Goal: Transaction & Acquisition: Book appointment/travel/reservation

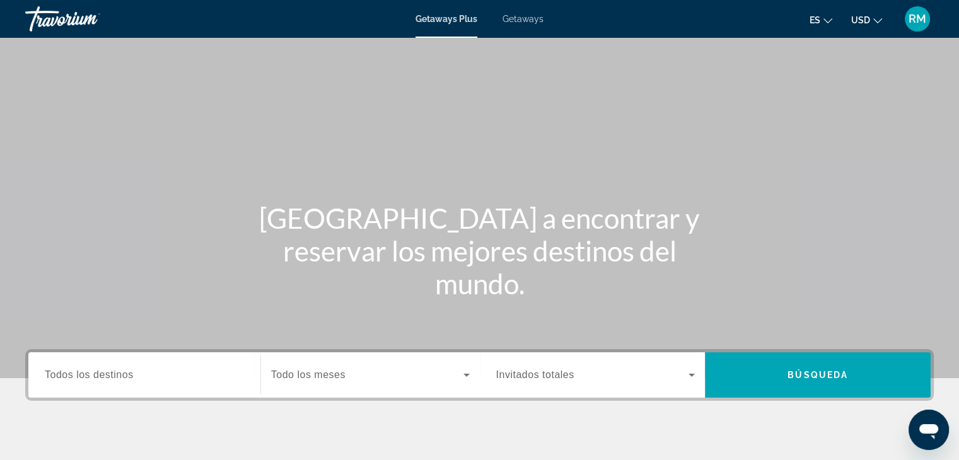
click at [131, 380] on span "Todos los destinos" at bounding box center [89, 375] width 89 height 11
click at [131, 380] on input "Destination Todos los destinos" at bounding box center [144, 375] width 199 height 15
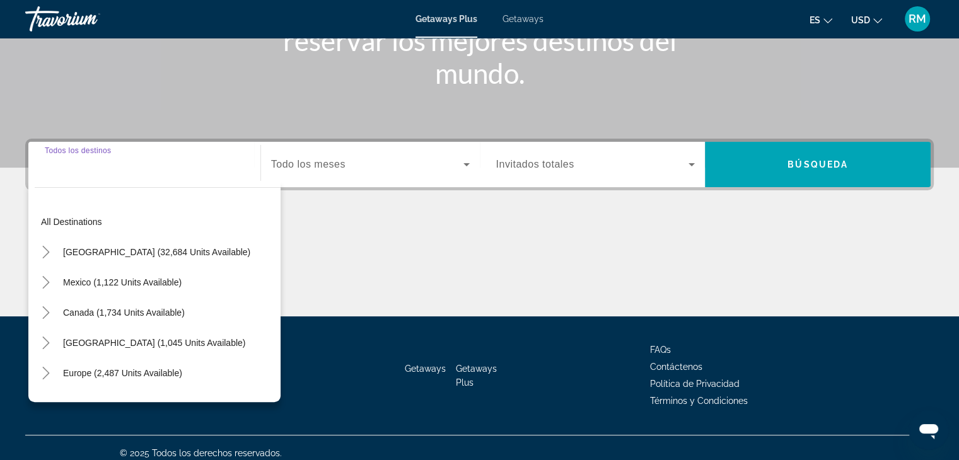
scroll to position [221, 0]
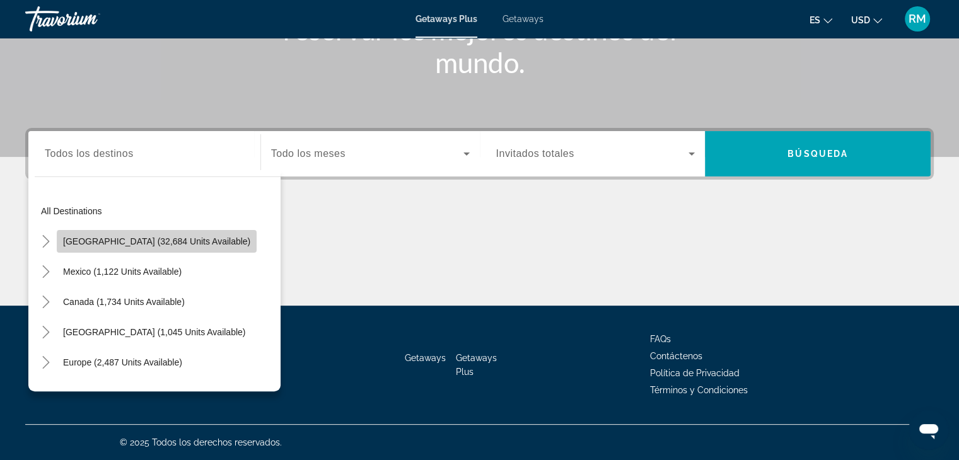
click at [165, 244] on span "[GEOGRAPHIC_DATA] (32,684 units available)" at bounding box center [156, 242] width 187 height 10
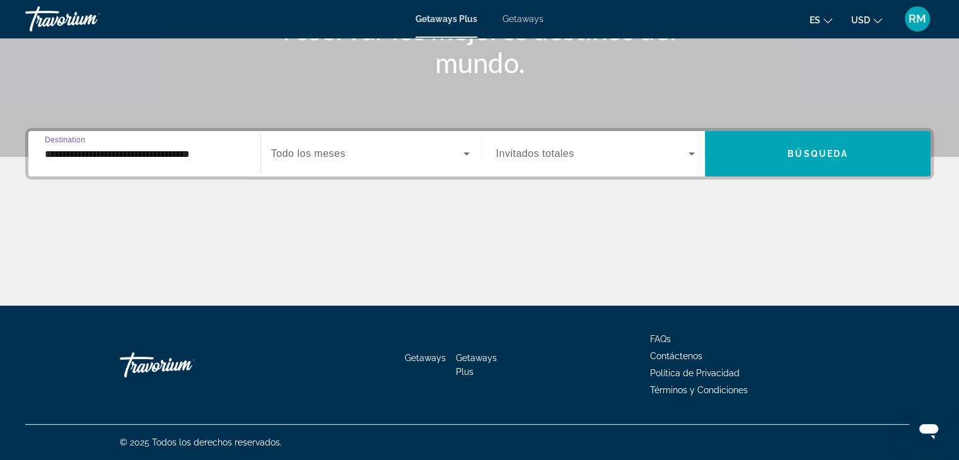
click at [228, 160] on input "**********" at bounding box center [144, 154] width 199 height 15
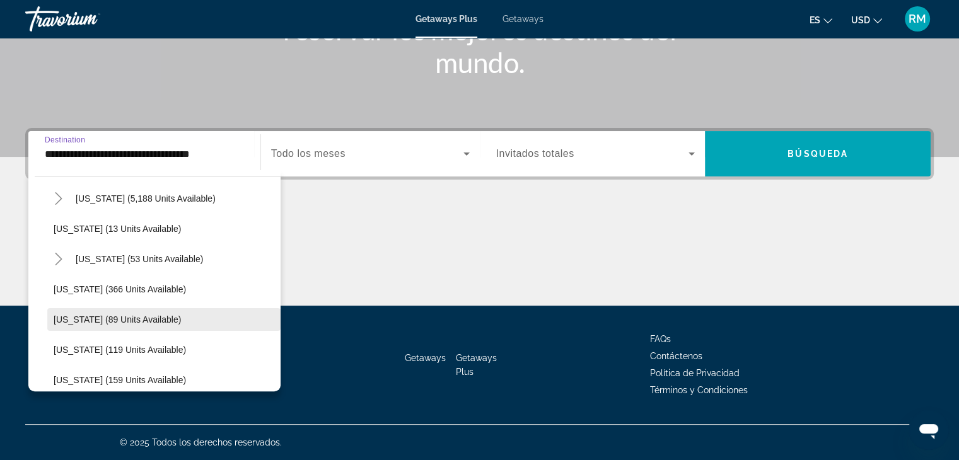
scroll to position [126, 0]
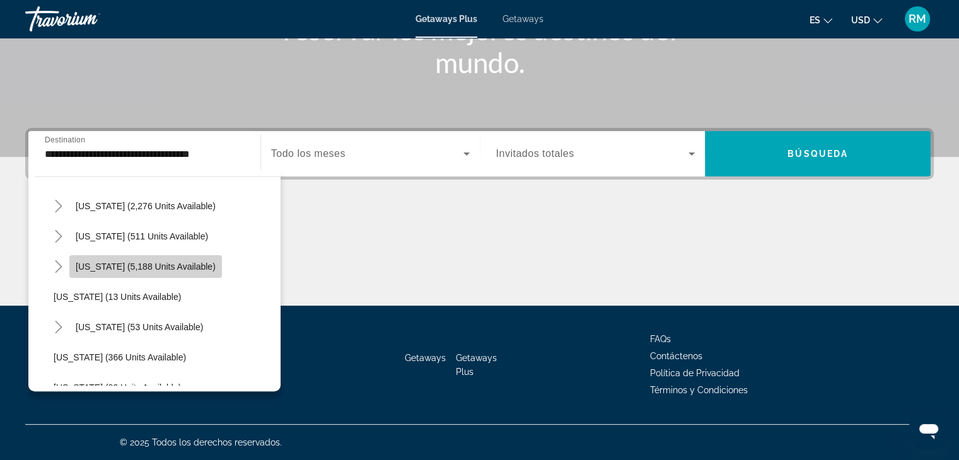
click at [167, 264] on span "[US_STATE] (5,188 units available)" at bounding box center [146, 267] width 140 height 10
type input "**********"
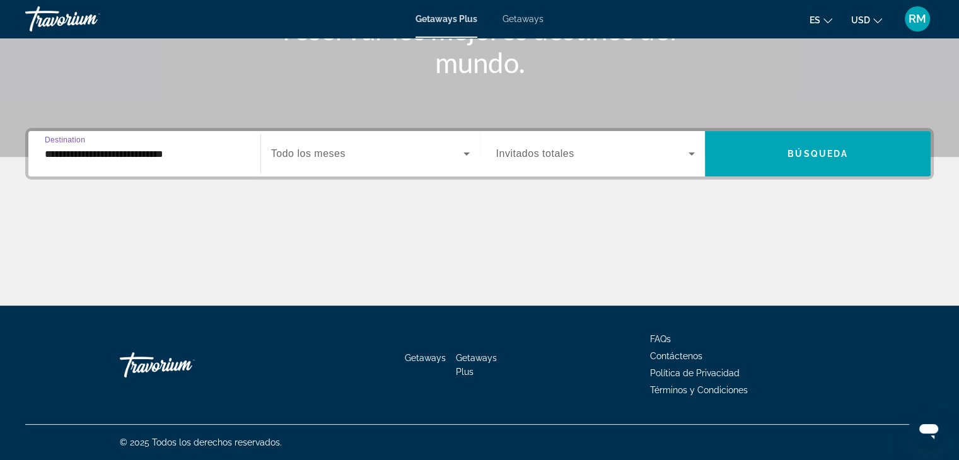
click at [207, 161] on input "**********" at bounding box center [144, 154] width 199 height 15
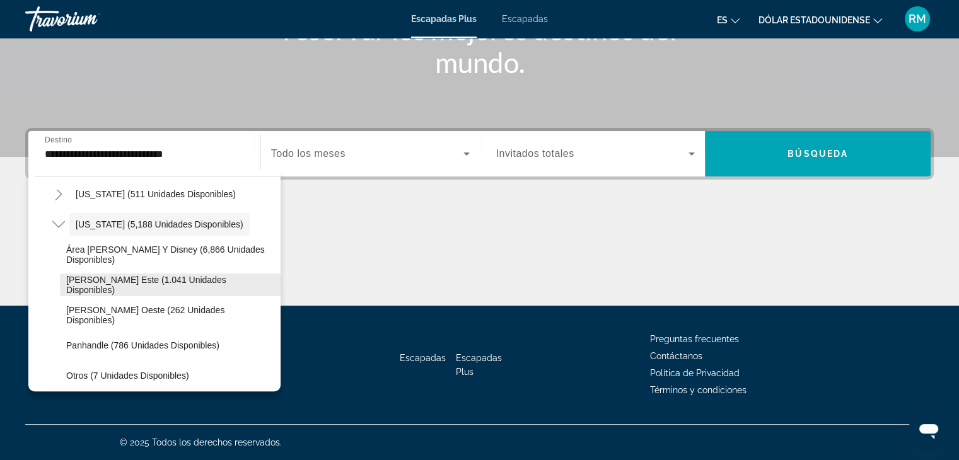
scroll to position [232, 0]
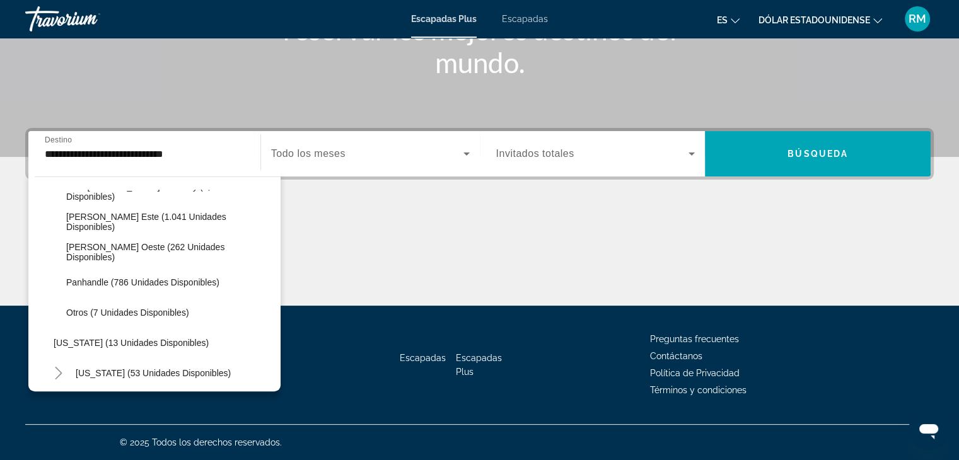
click at [515, 151] on font "Invitados totales" at bounding box center [535, 153] width 78 height 11
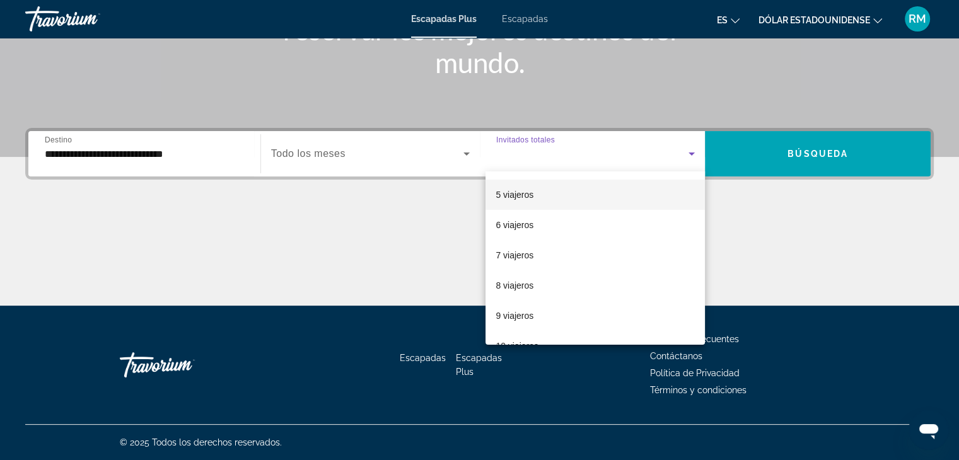
scroll to position [126, 0]
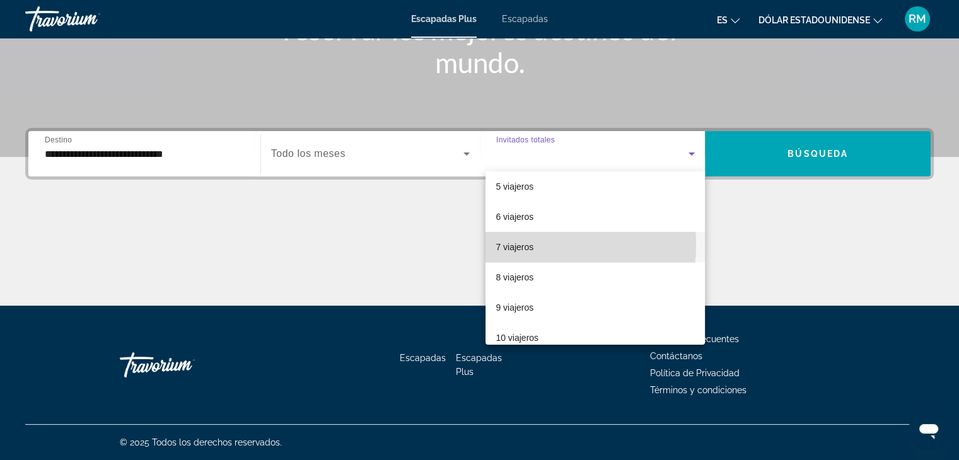
click at [511, 245] on font "7 viajeros" at bounding box center [515, 247] width 38 height 10
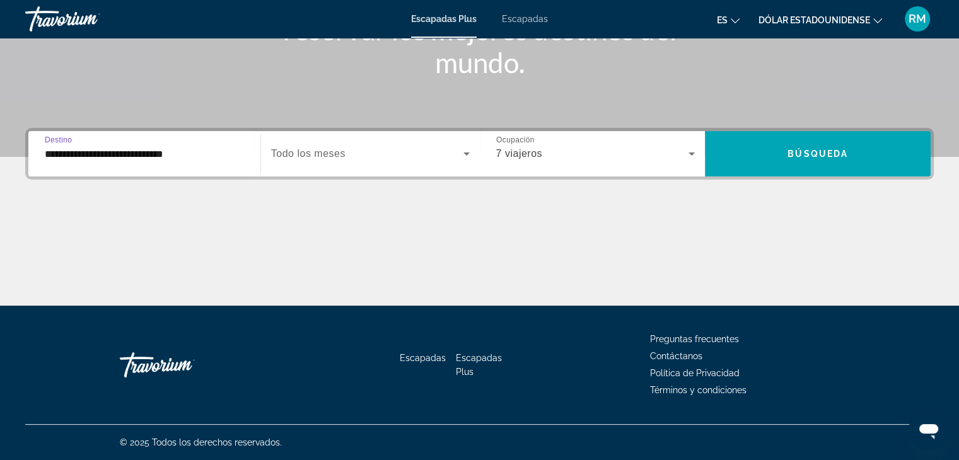
click at [206, 158] on input "**********" at bounding box center [144, 154] width 199 height 15
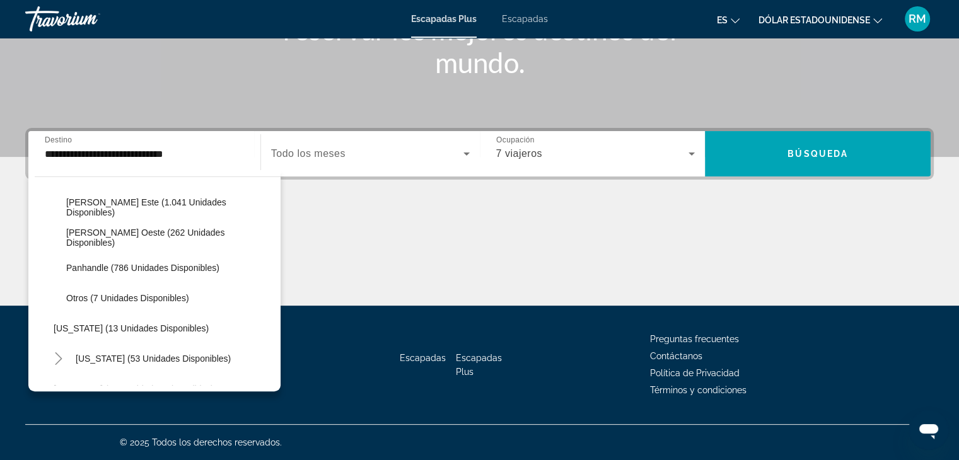
scroll to position [245, 0]
click at [824, 155] on font "Búsqueda" at bounding box center [818, 154] width 61 height 10
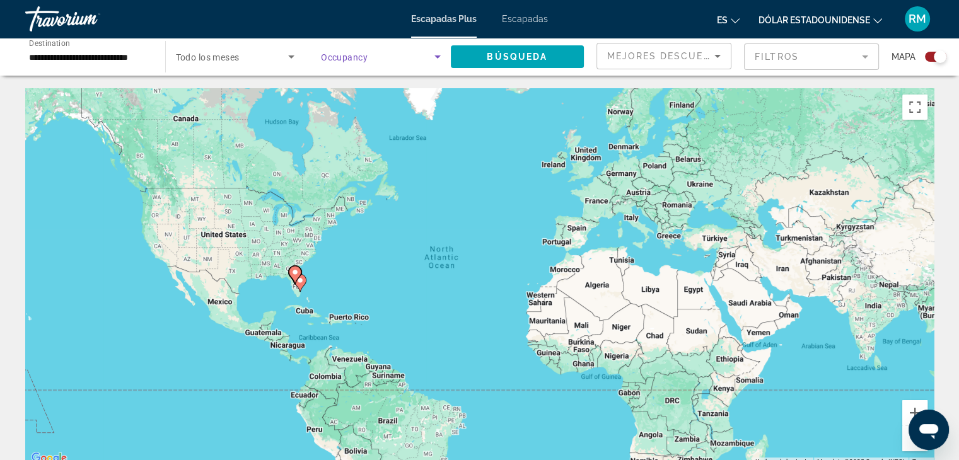
click at [438, 51] on icon "Search widget" at bounding box center [437, 56] width 15 height 15
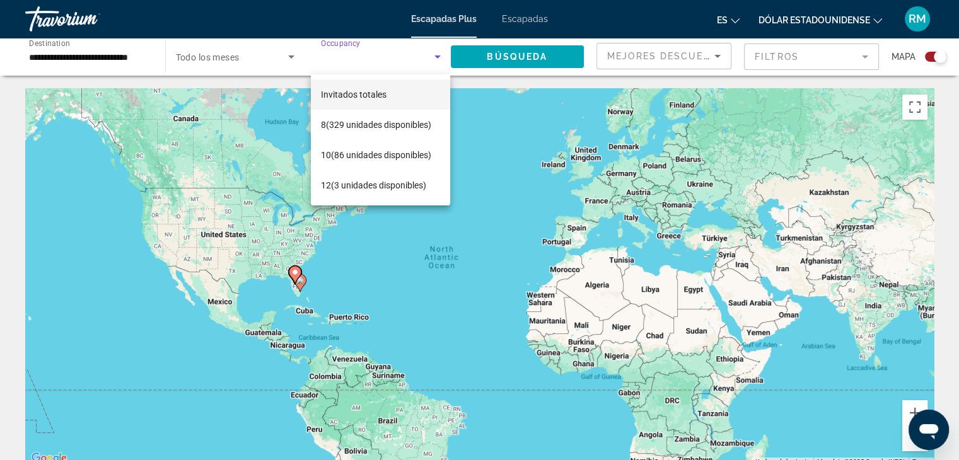
click at [499, 131] on div at bounding box center [479, 230] width 959 height 460
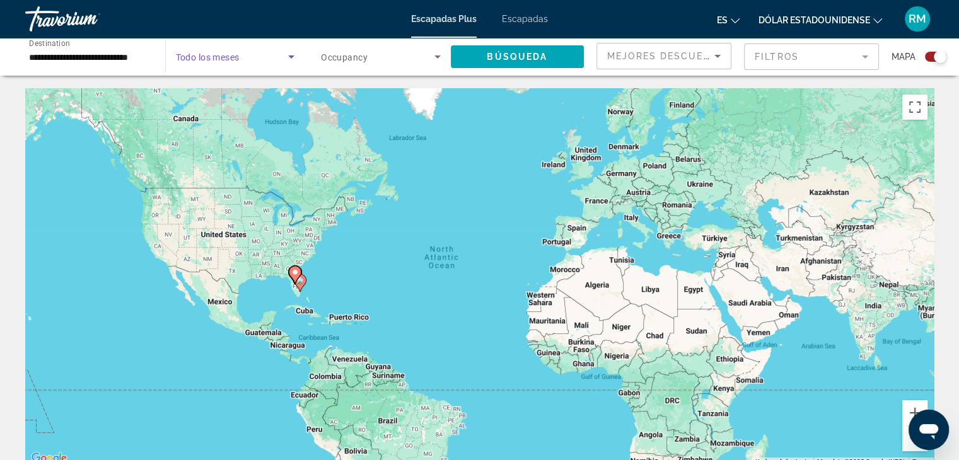
click at [257, 57] on span "Search widget" at bounding box center [232, 56] width 113 height 15
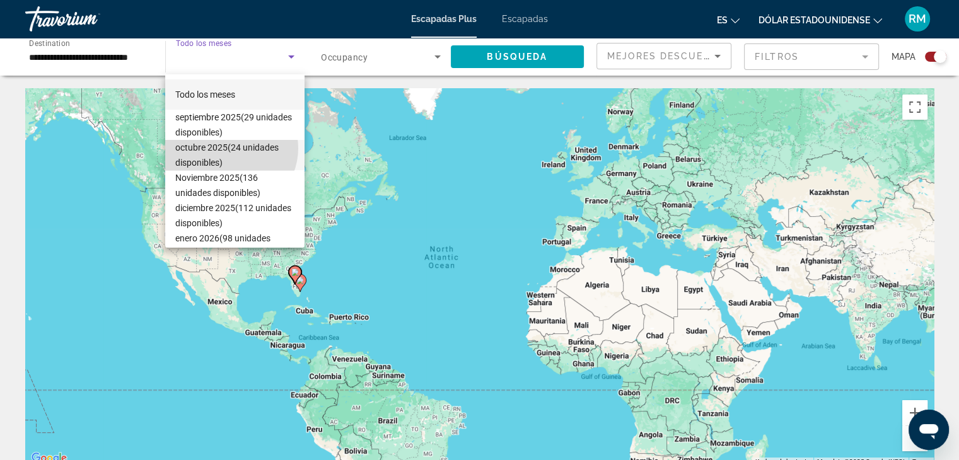
click at [230, 148] on font "(24 unidades disponibles)" at bounding box center [226, 155] width 103 height 25
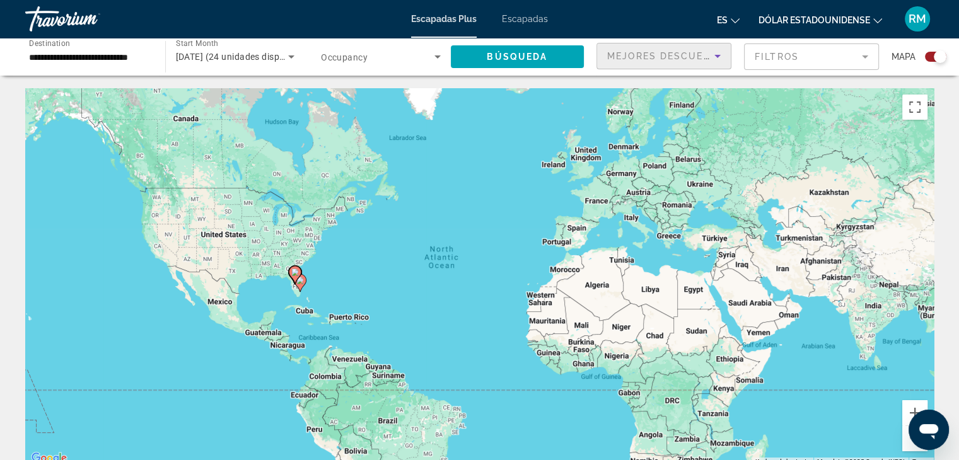
click at [638, 56] on span "Mejores descuentos" at bounding box center [670, 56] width 126 height 10
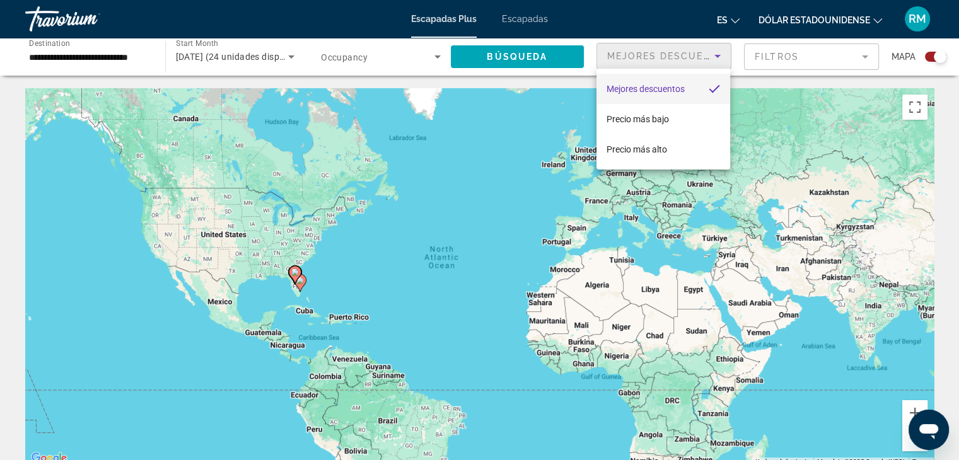
click at [805, 102] on div at bounding box center [479, 230] width 959 height 460
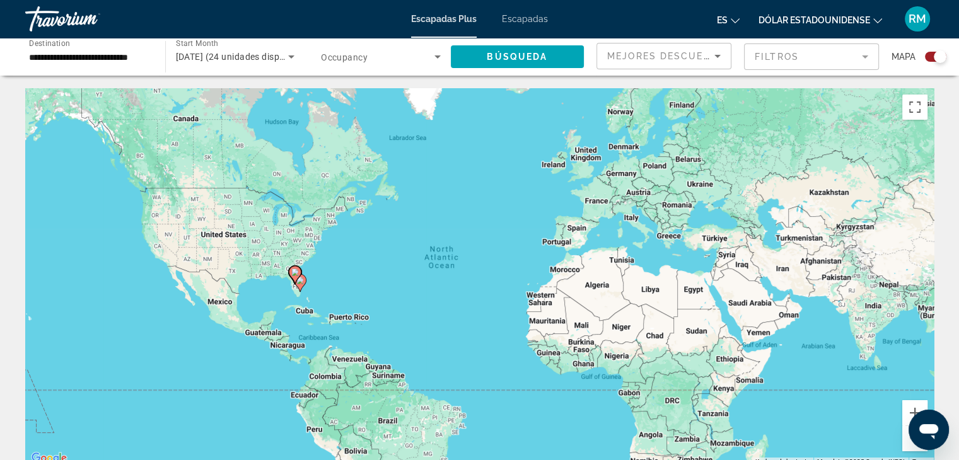
click at [818, 59] on mat-form-field "Filtros" at bounding box center [811, 57] width 135 height 26
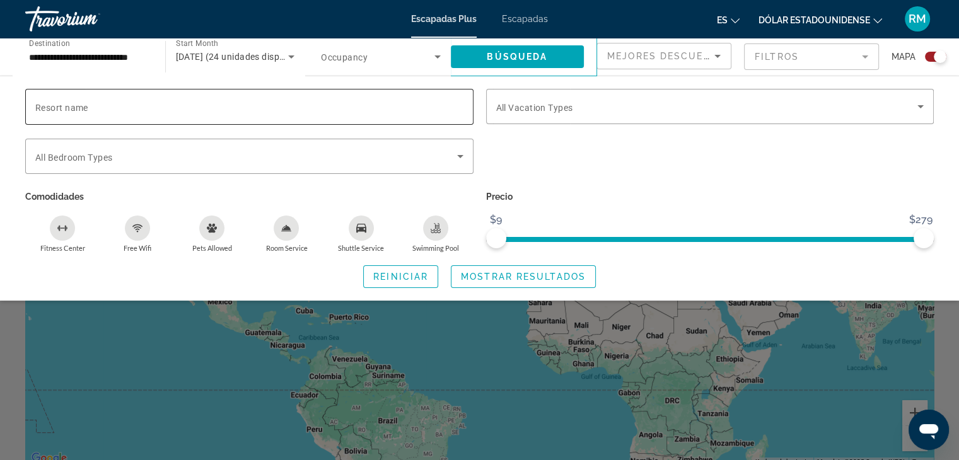
click at [61, 114] on input "Resort name" at bounding box center [249, 107] width 428 height 15
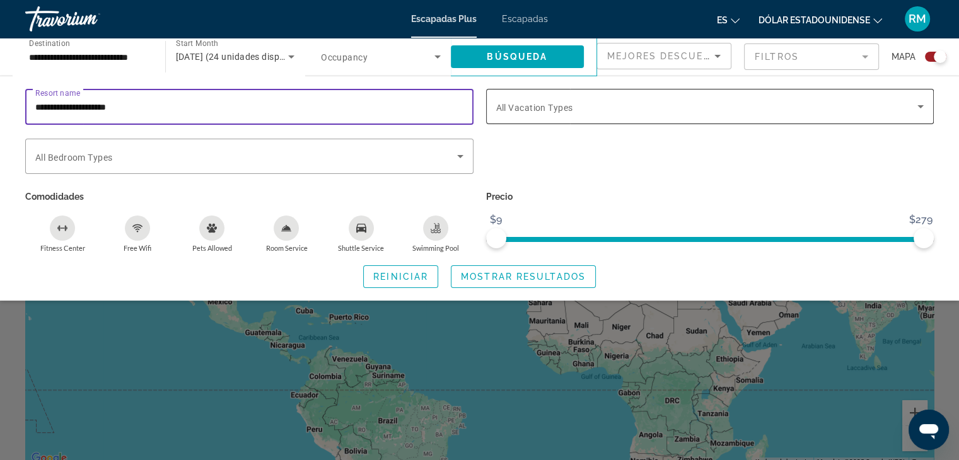
type input "**********"
click at [532, 105] on span "All Vacation Types" at bounding box center [534, 108] width 77 height 10
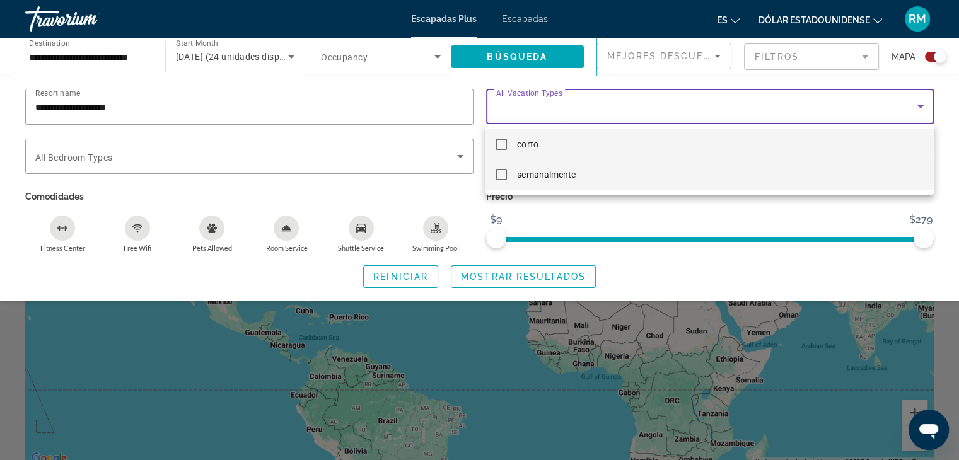
click at [550, 173] on font "semanalmente" at bounding box center [546, 175] width 58 height 10
click at [525, 147] on font "corto" at bounding box center [527, 144] width 21 height 10
click at [568, 173] on font "semanalmente" at bounding box center [546, 175] width 58 height 10
click at [529, 146] on font "corto" at bounding box center [527, 144] width 21 height 10
click at [536, 176] on font "semanalmente" at bounding box center [546, 175] width 58 height 10
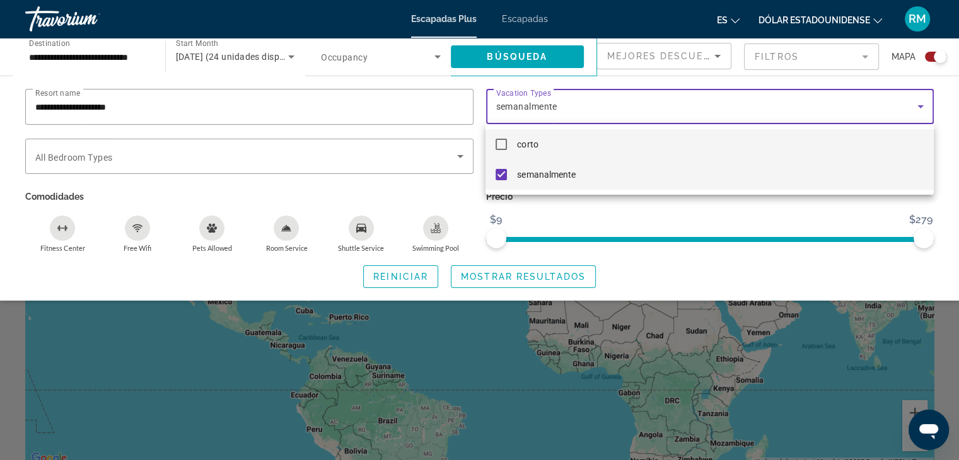
click at [507, 142] on mat-option "corto" at bounding box center [710, 144] width 448 height 30
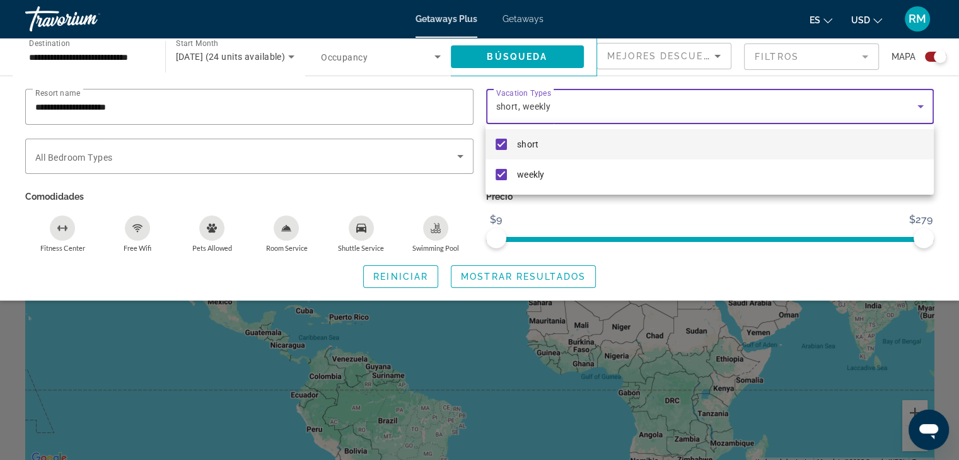
click at [917, 105] on div at bounding box center [479, 230] width 959 height 460
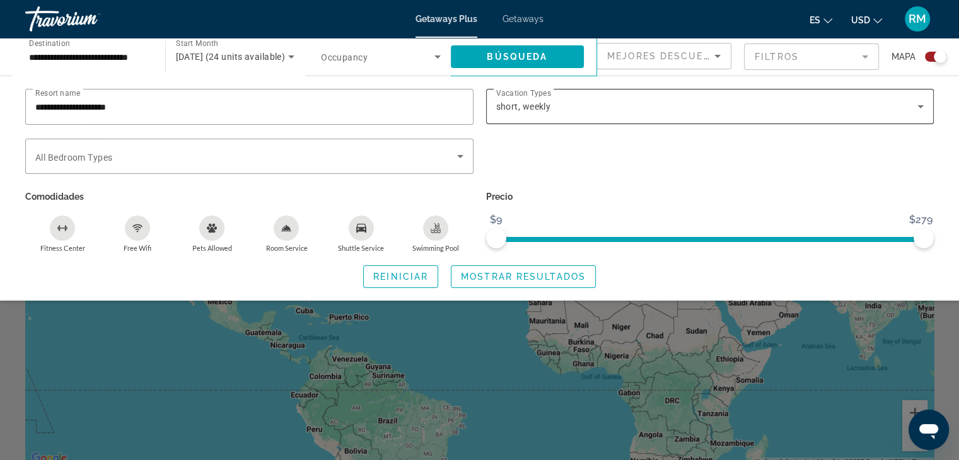
click at [573, 112] on div "short, weekly" at bounding box center [707, 106] width 422 height 15
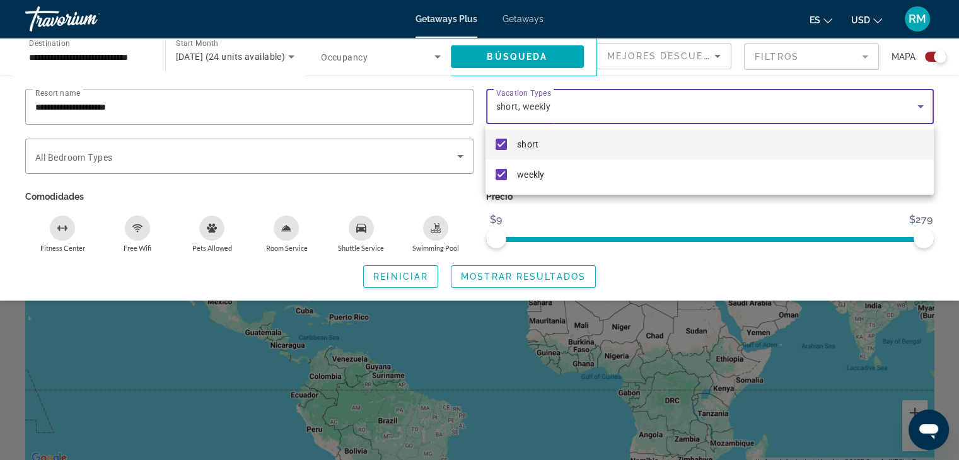
click at [529, 132] on mat-option "short" at bounding box center [710, 144] width 448 height 30
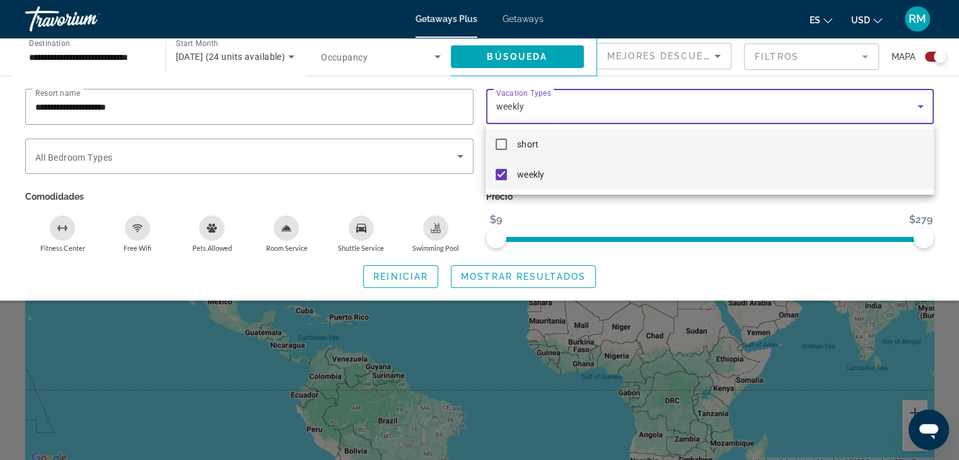
click at [520, 172] on span "weekly" at bounding box center [530, 174] width 26 height 15
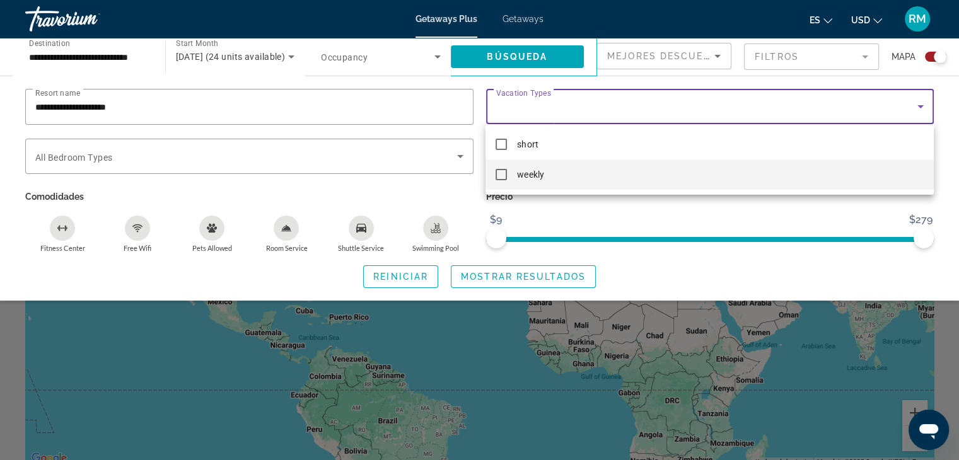
click at [532, 172] on span "weekly" at bounding box center [530, 174] width 26 height 15
click at [116, 165] on div at bounding box center [479, 230] width 959 height 460
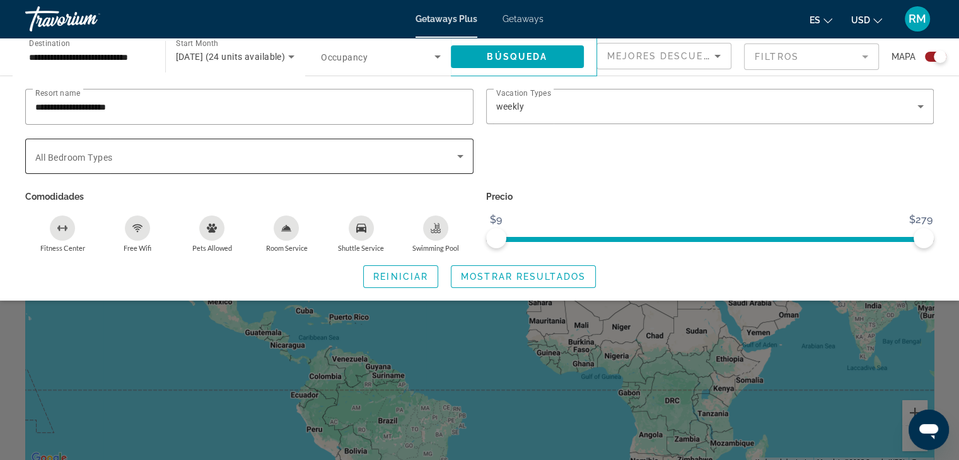
click at [459, 155] on icon "Search widget" at bounding box center [460, 156] width 6 height 3
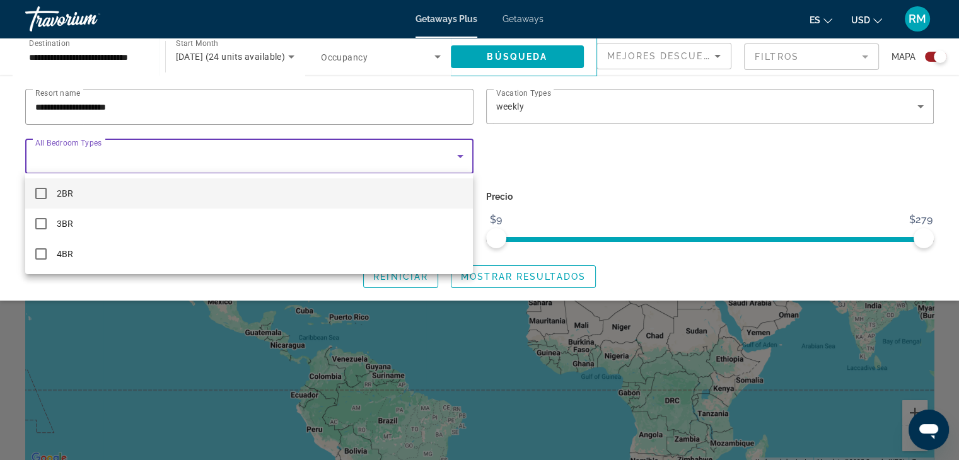
click at [78, 191] on mat-option "2BR" at bounding box center [249, 194] width 448 height 30
click at [655, 254] on div at bounding box center [479, 230] width 959 height 460
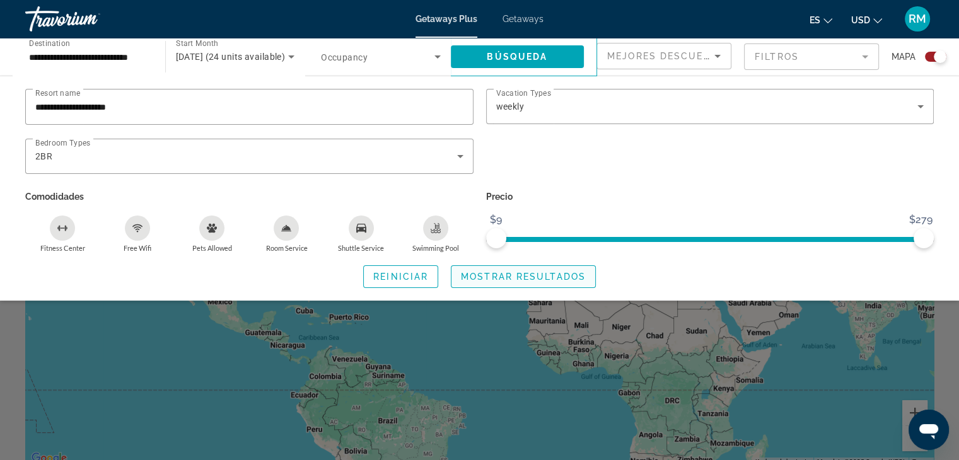
click at [485, 276] on span "Mostrar resultados" at bounding box center [523, 277] width 125 height 10
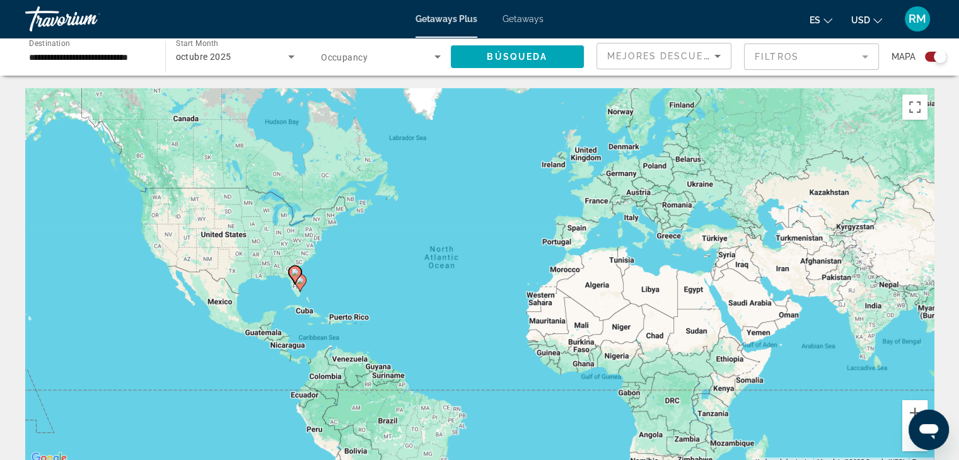
click at [109, 54] on input "**********" at bounding box center [89, 57] width 120 height 15
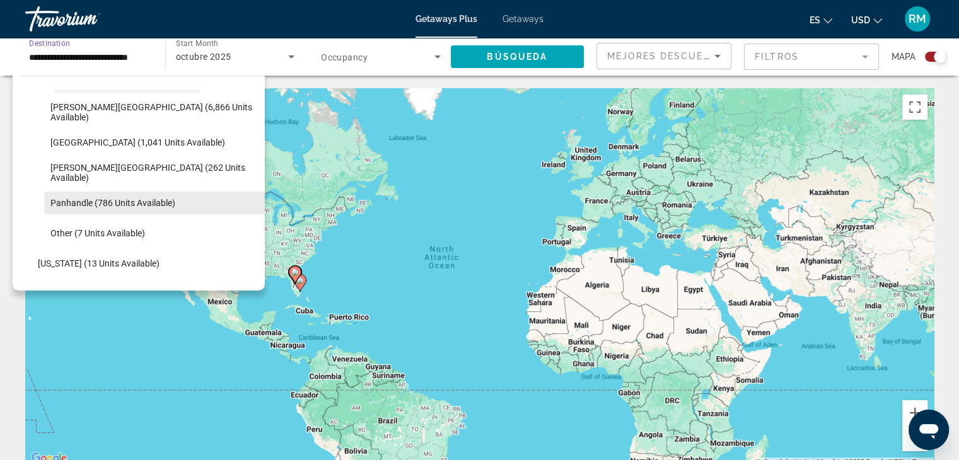
scroll to position [232, 0]
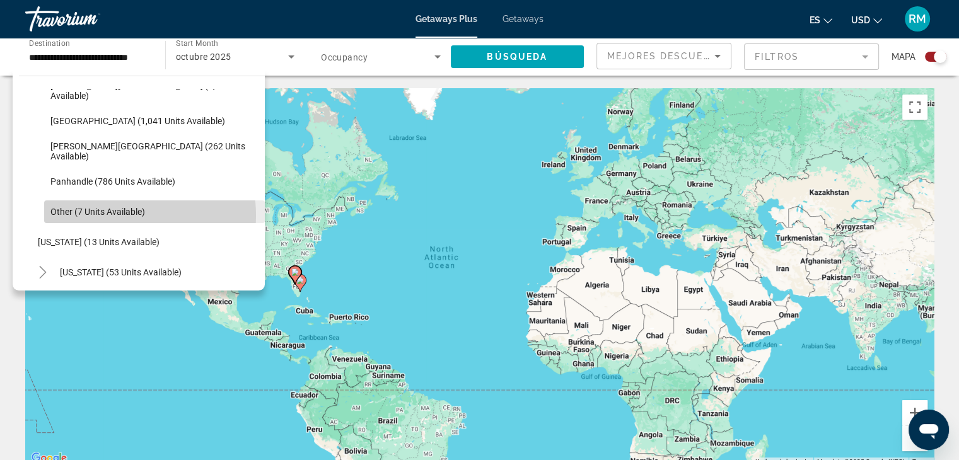
click at [126, 215] on span "Other (7 units available)" at bounding box center [97, 212] width 95 height 10
type input "**********"
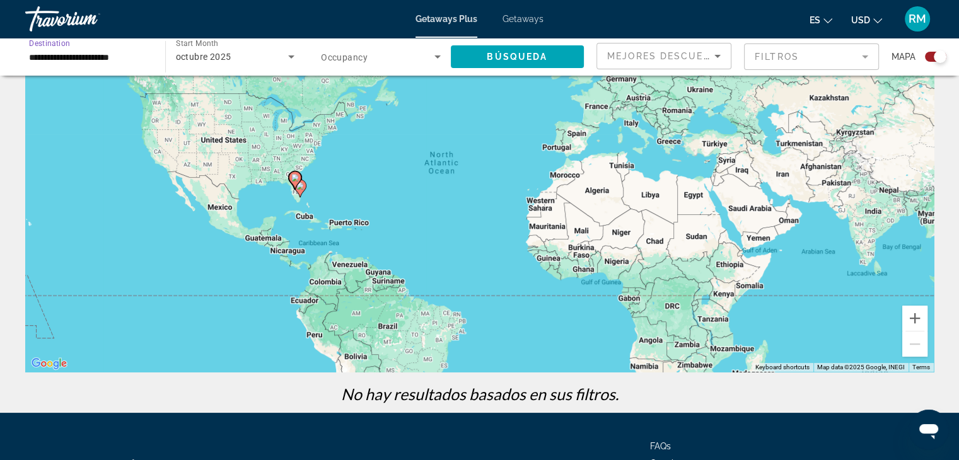
scroll to position [0, 0]
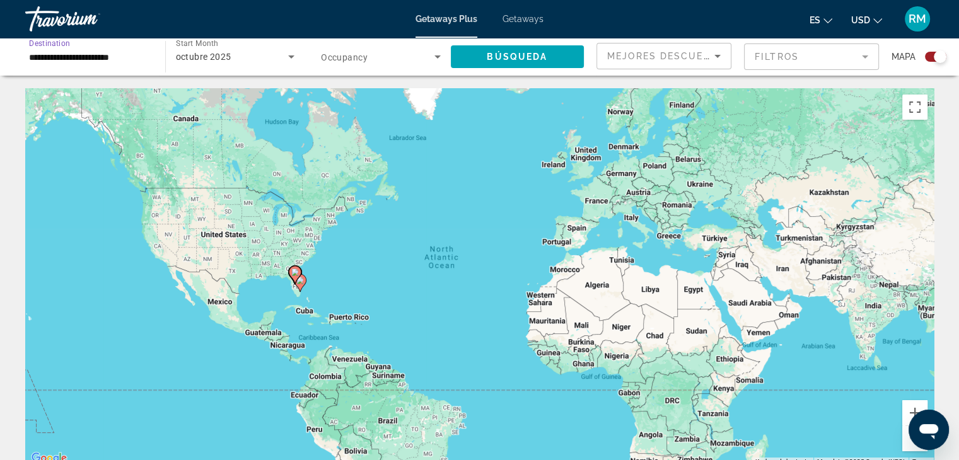
click at [368, 51] on span "Search widget" at bounding box center [378, 56] width 114 height 15
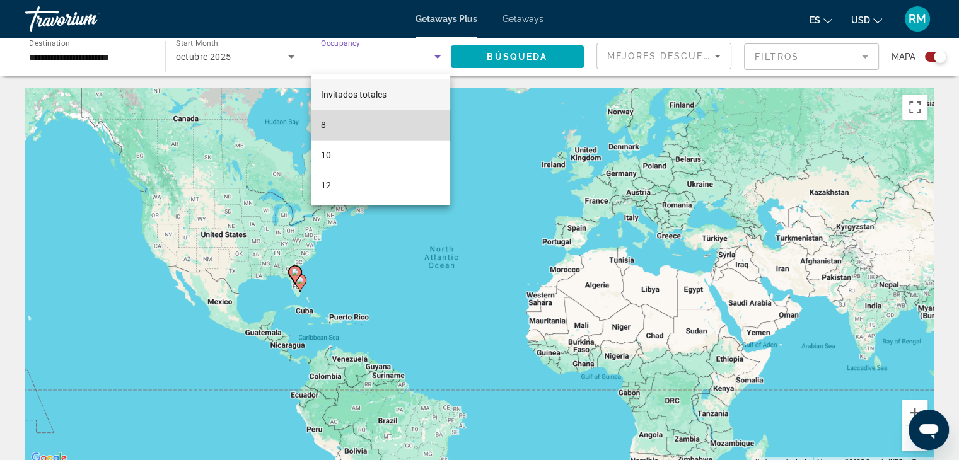
click at [358, 127] on mat-option "8" at bounding box center [380, 125] width 139 height 30
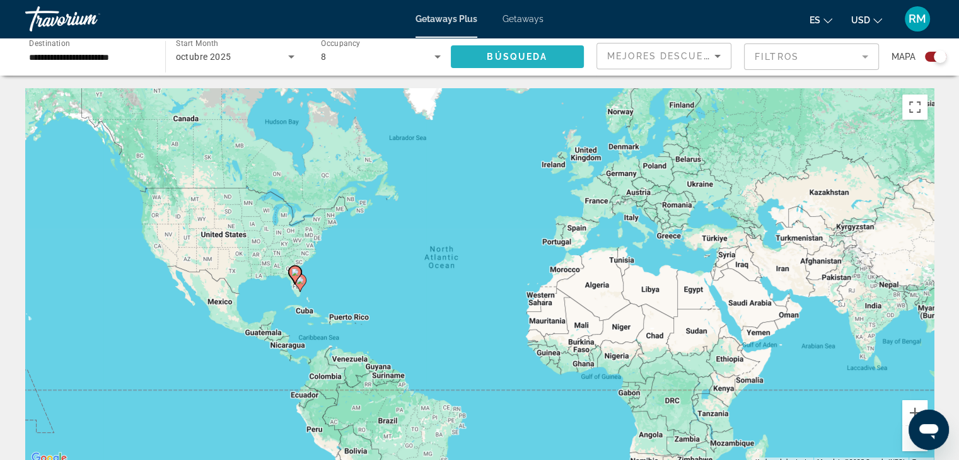
click at [539, 62] on span "Search widget" at bounding box center [518, 57] width 134 height 30
click at [676, 49] on div "Mejores descuentos" at bounding box center [660, 56] width 107 height 15
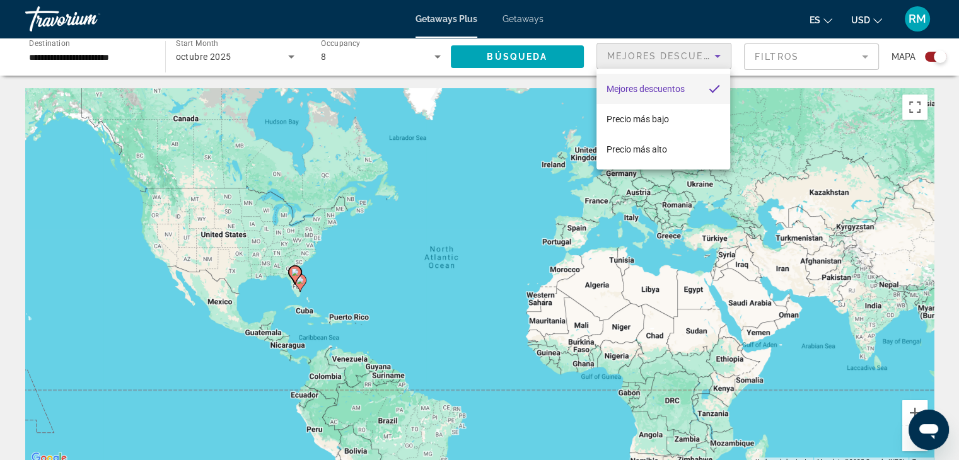
click at [790, 50] on div at bounding box center [479, 230] width 959 height 460
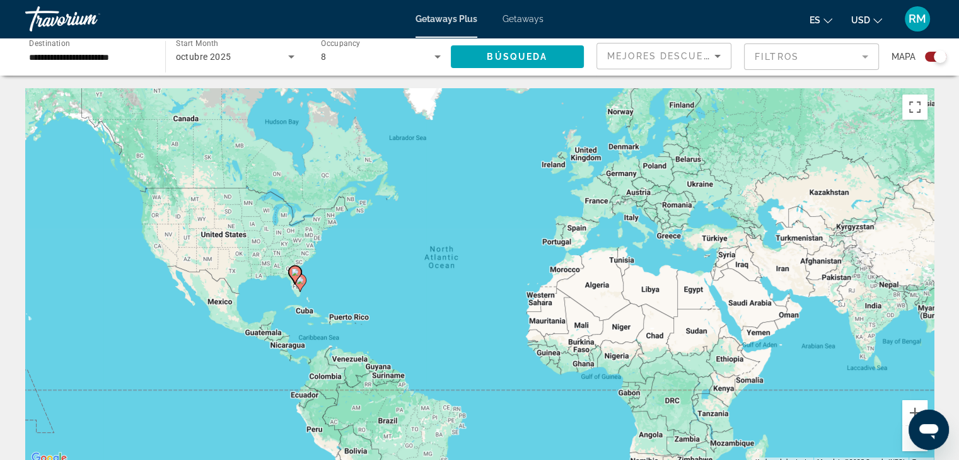
click at [790, 56] on mat-form-field "Filtros" at bounding box center [811, 57] width 135 height 26
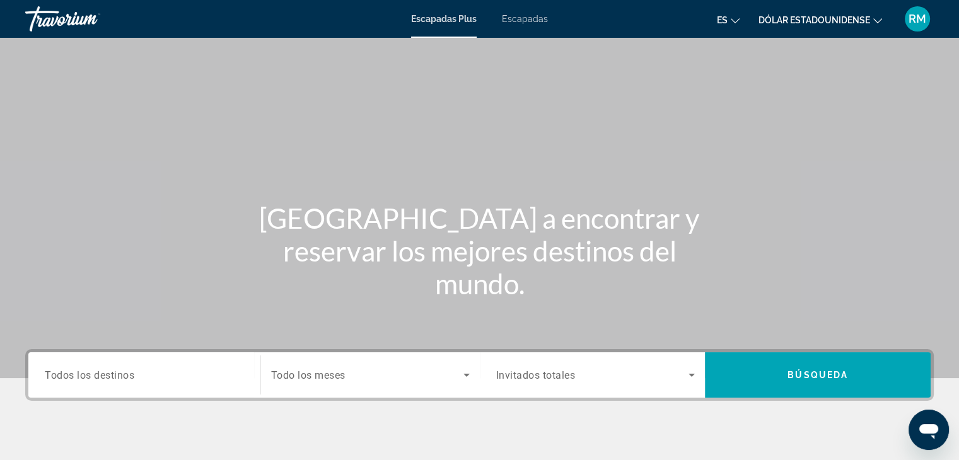
click at [534, 20] on font "Escapadas" at bounding box center [525, 19] width 46 height 10
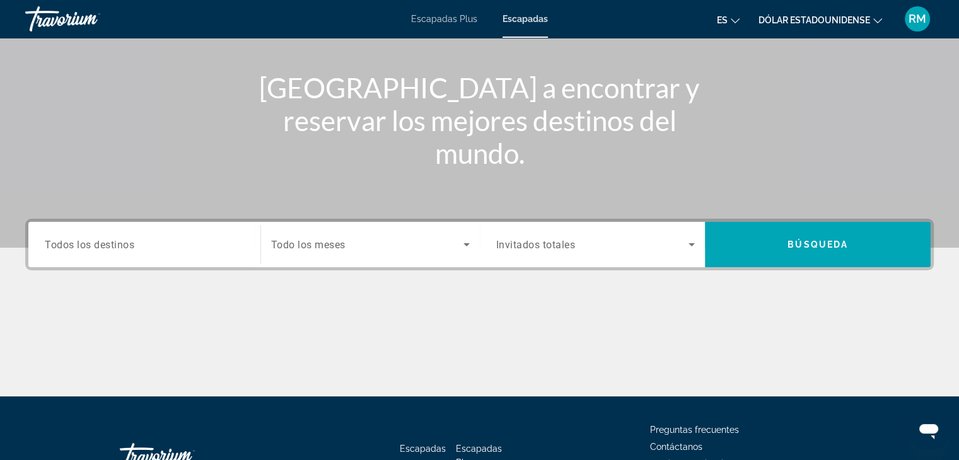
scroll to position [221, 0]
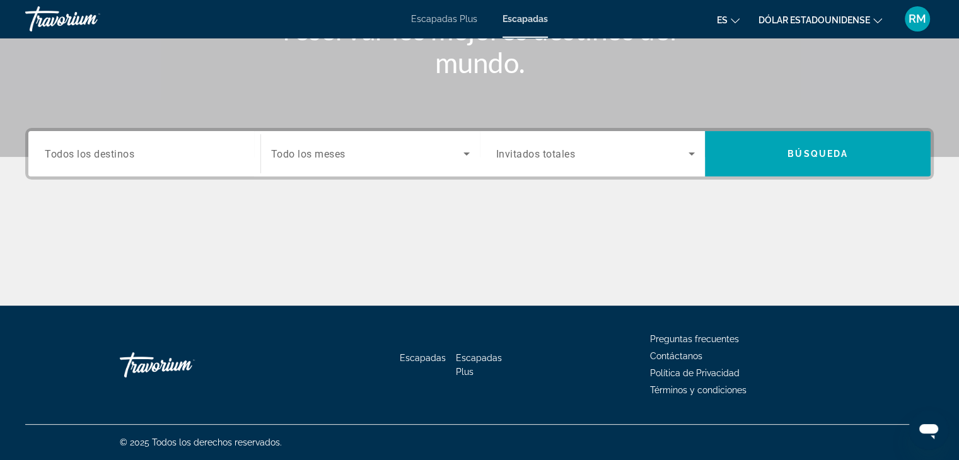
click at [479, 356] on font "Escapadas Plus" at bounding box center [479, 365] width 46 height 24
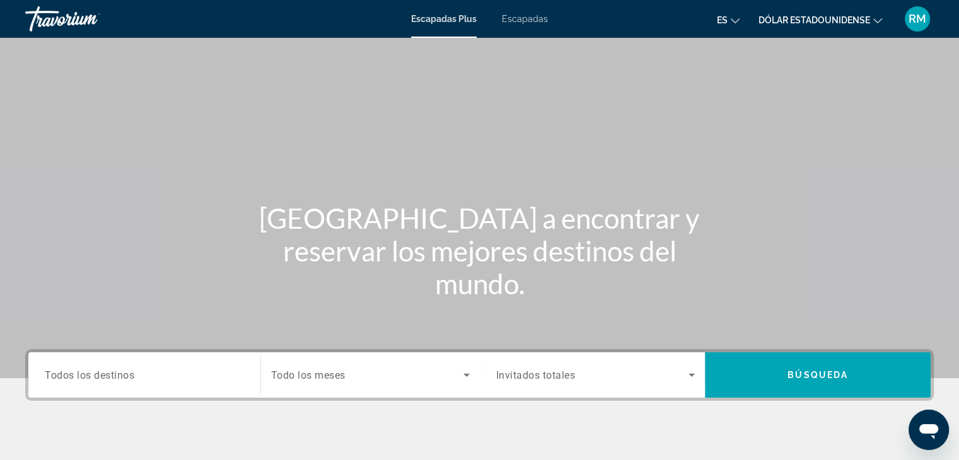
scroll to position [63, 0]
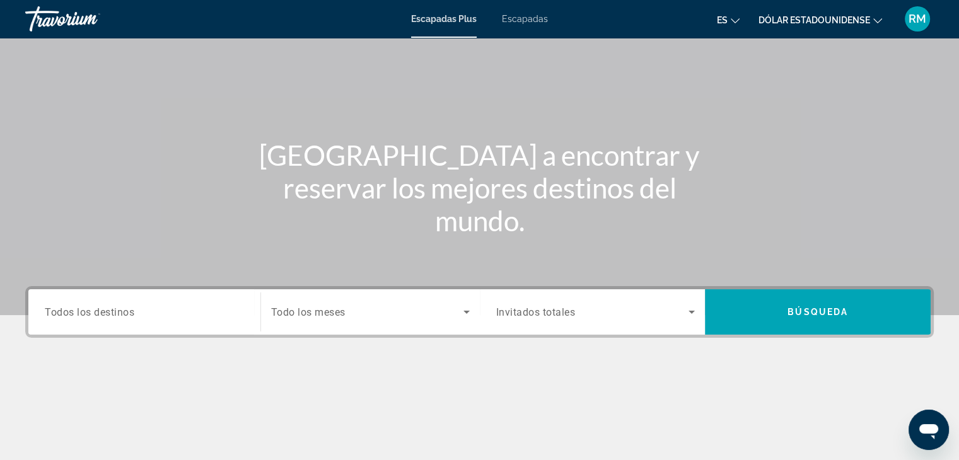
click at [134, 319] on input "Destination Todos los destinos" at bounding box center [144, 312] width 199 height 15
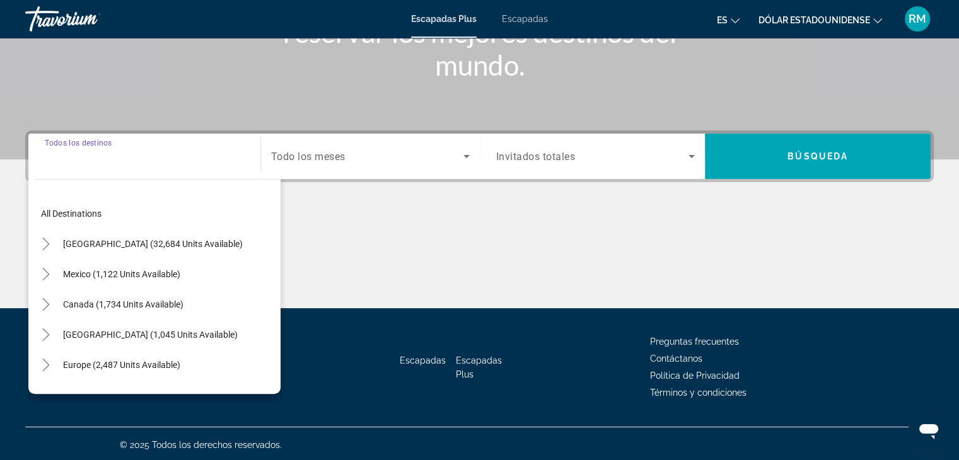
scroll to position [221, 0]
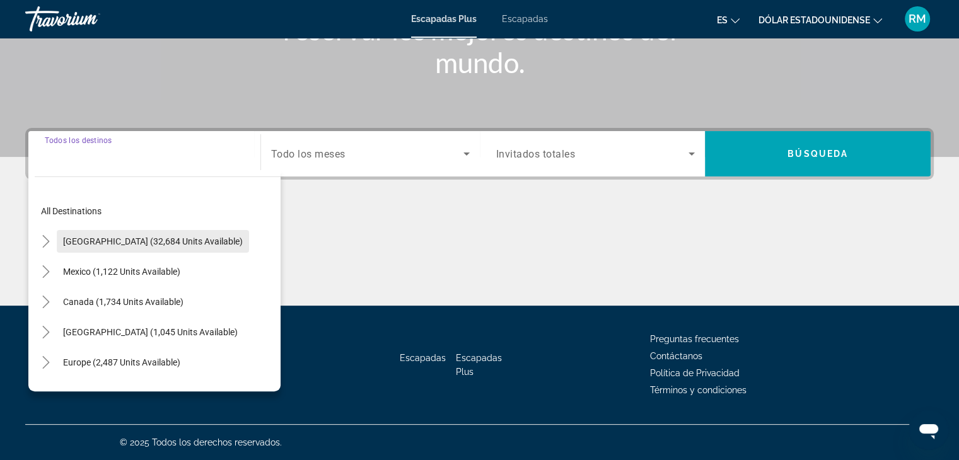
click at [139, 240] on span "[GEOGRAPHIC_DATA] (32,684 units available)" at bounding box center [153, 242] width 180 height 10
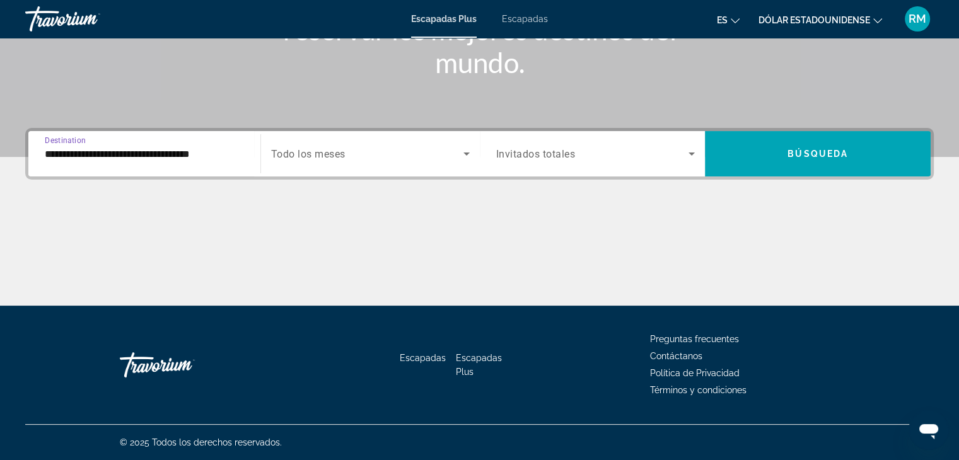
click at [161, 156] on input "**********" at bounding box center [144, 154] width 199 height 15
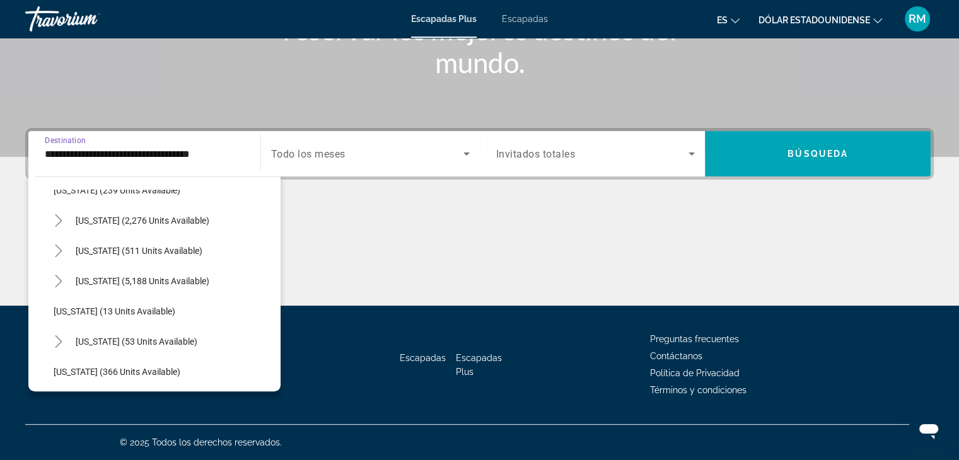
scroll to position [126, 0]
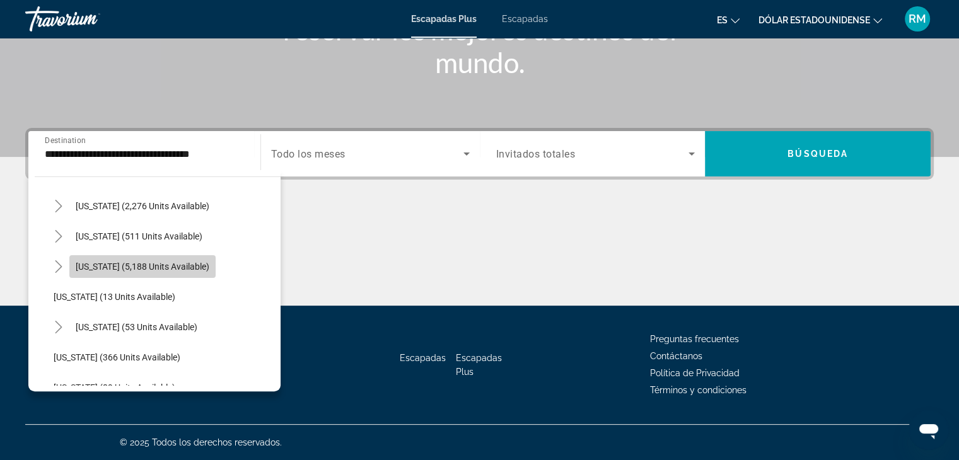
click at [173, 268] on span "[US_STATE] (5,188 units available)" at bounding box center [143, 267] width 134 height 10
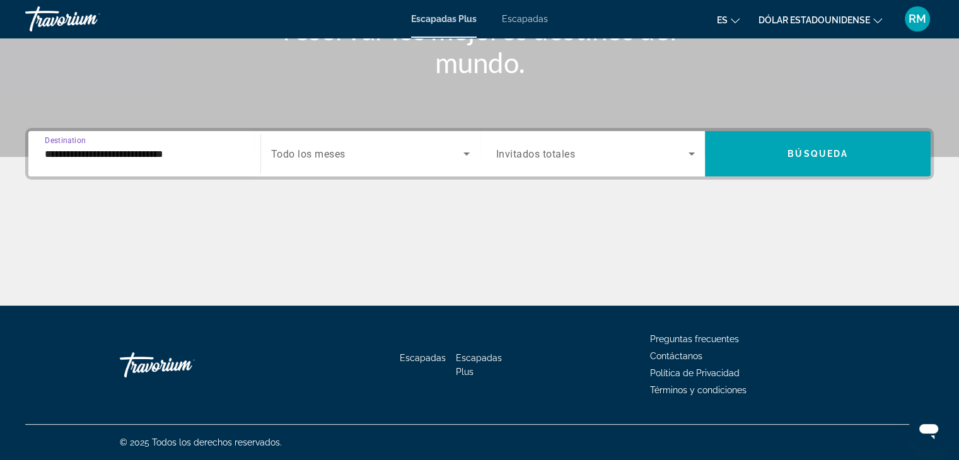
click at [179, 153] on input "**********" at bounding box center [144, 154] width 199 height 15
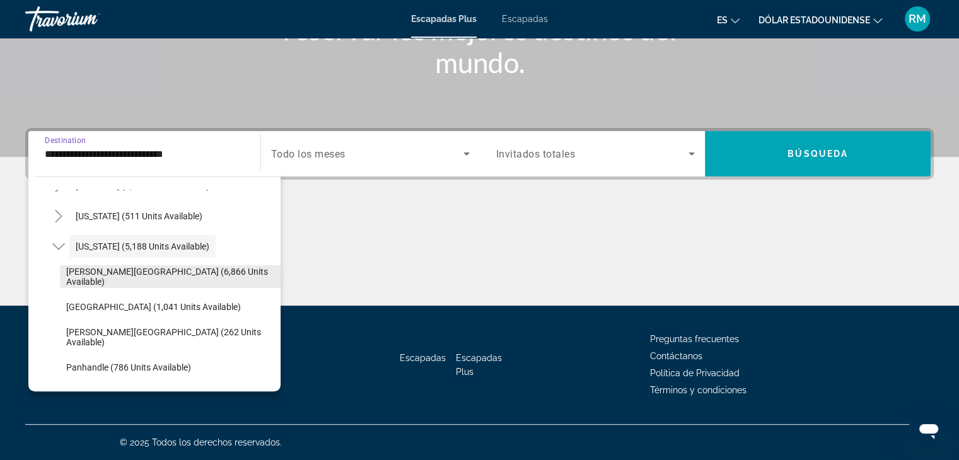
scroll to position [168, 0]
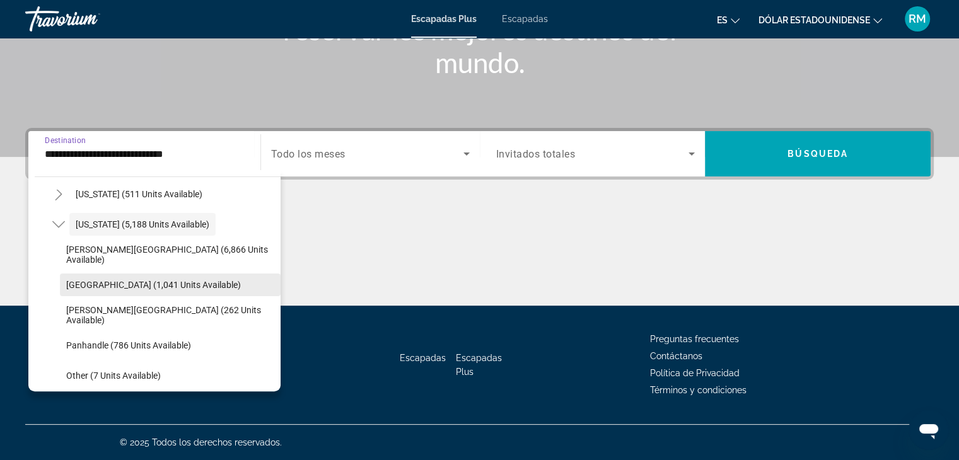
click at [139, 284] on span "[GEOGRAPHIC_DATA] (1,041 units available)" at bounding box center [153, 285] width 175 height 10
type input "**********"
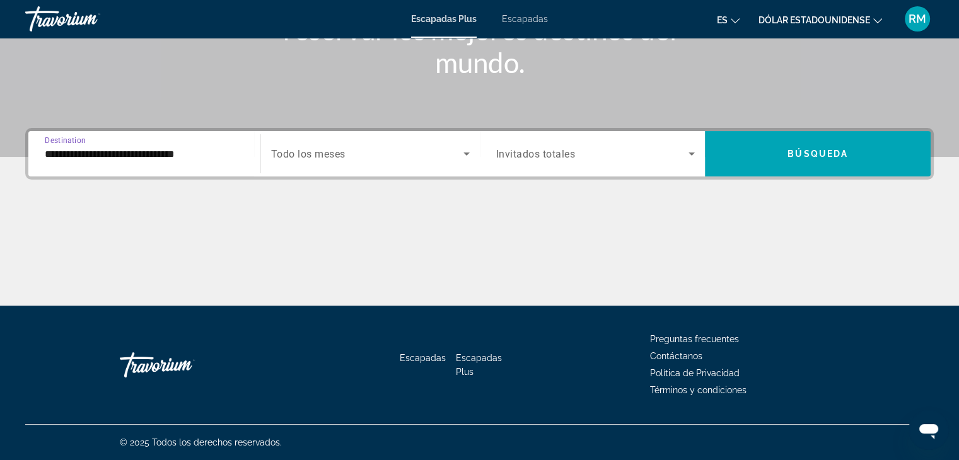
click at [201, 160] on input "**********" at bounding box center [144, 154] width 199 height 15
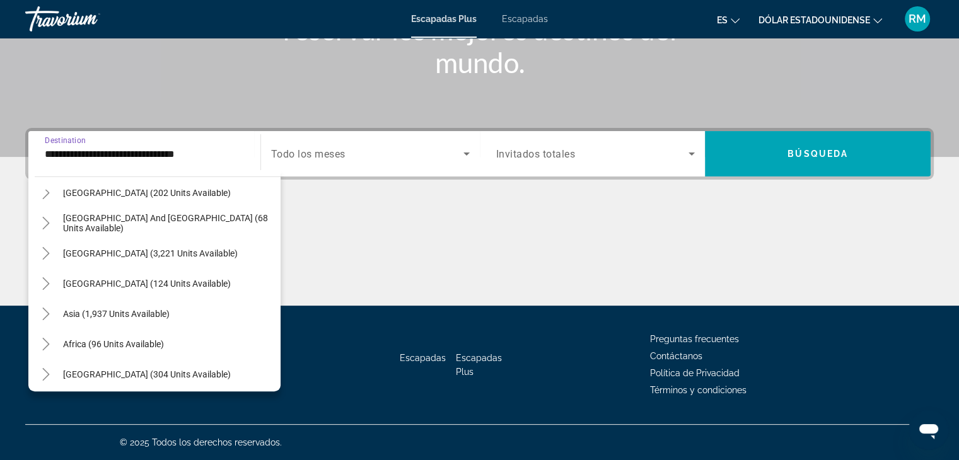
scroll to position [1506, 0]
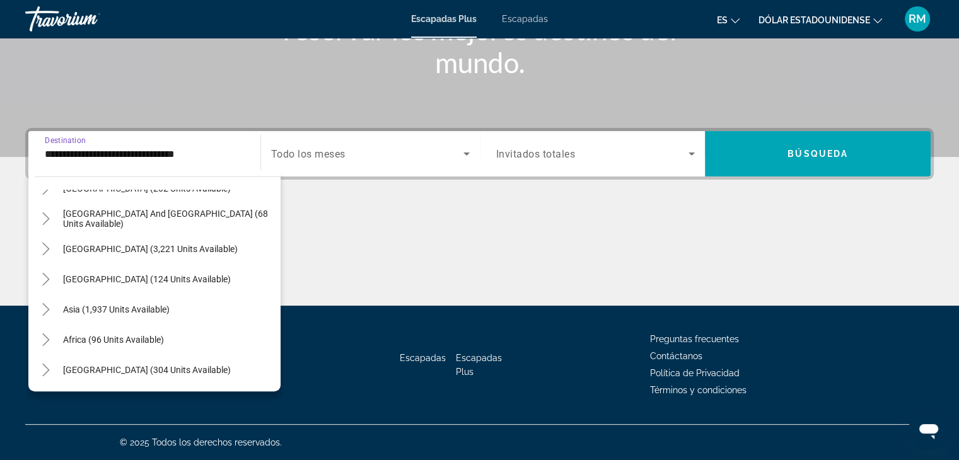
click at [435, 157] on span "Search widget" at bounding box center [367, 153] width 192 height 15
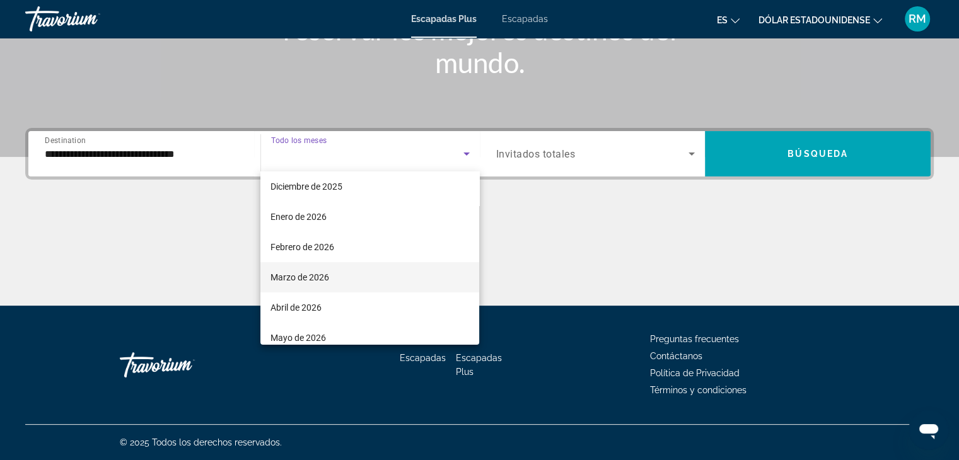
scroll to position [0, 0]
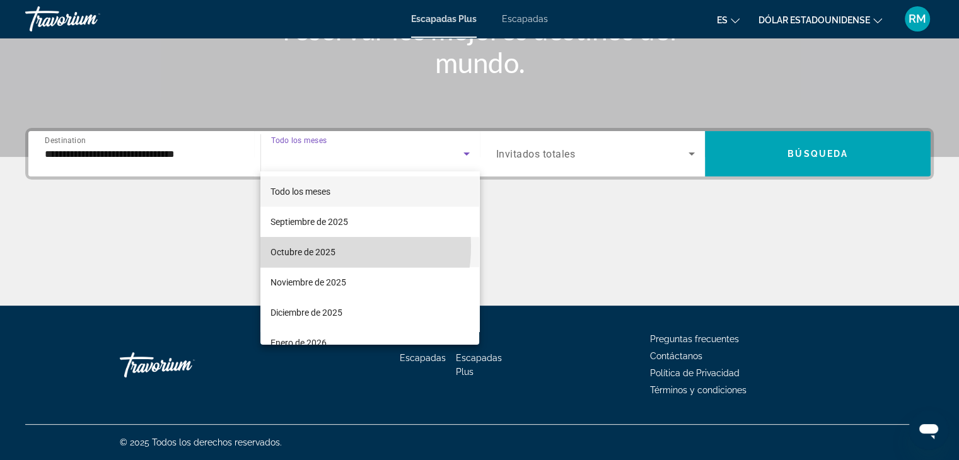
click at [308, 247] on font "Octubre de 2025" at bounding box center [303, 252] width 65 height 10
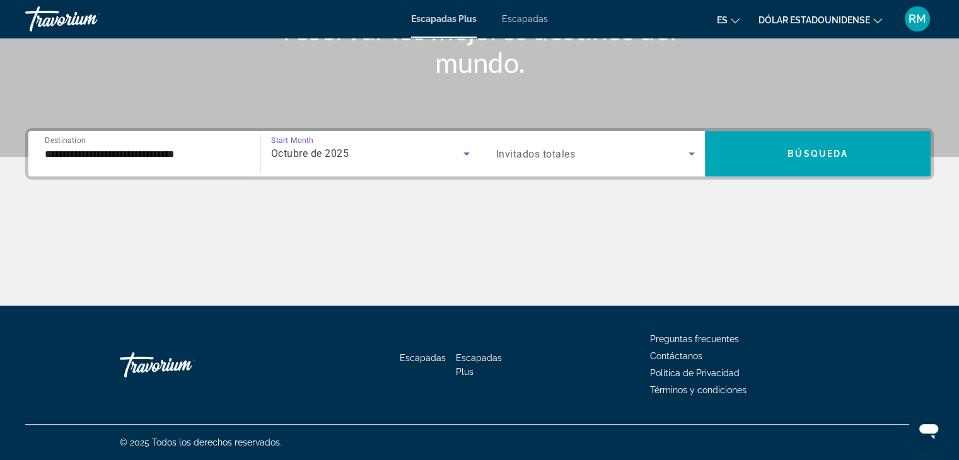
click at [534, 153] on span "Invitados totales" at bounding box center [535, 154] width 79 height 12
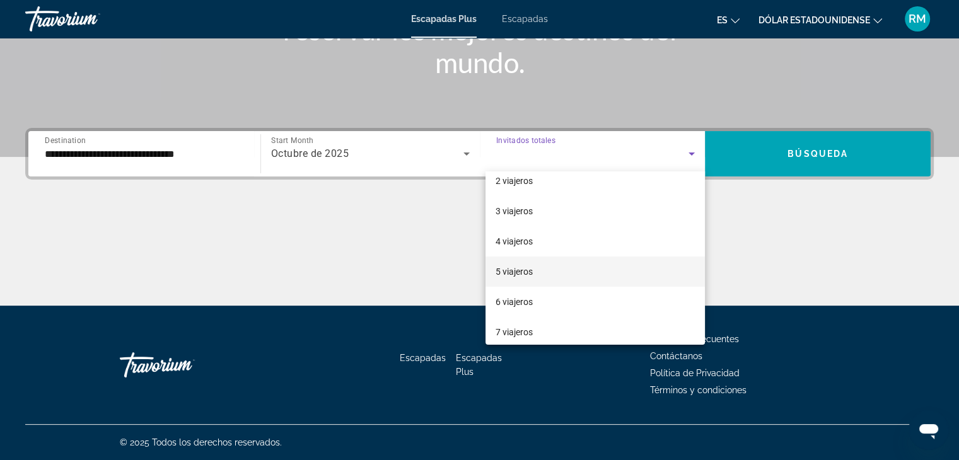
scroll to position [63, 0]
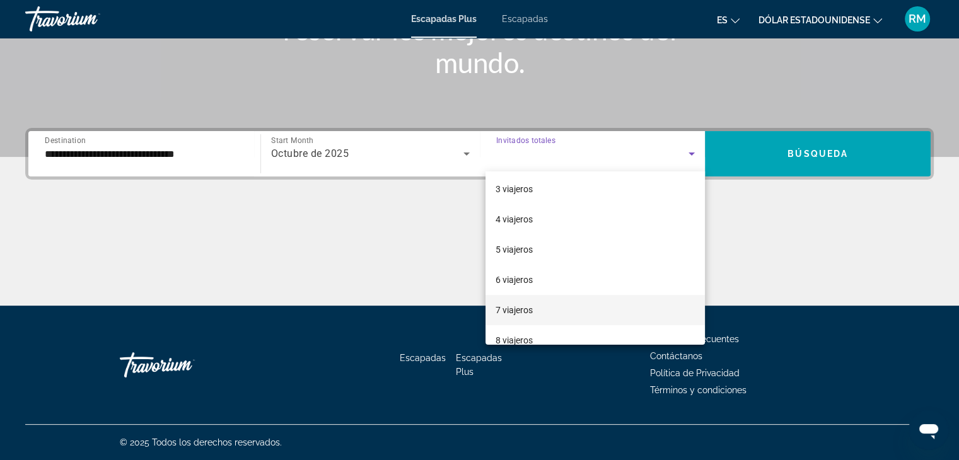
click at [501, 308] on font "7 viajeros" at bounding box center [514, 310] width 37 height 10
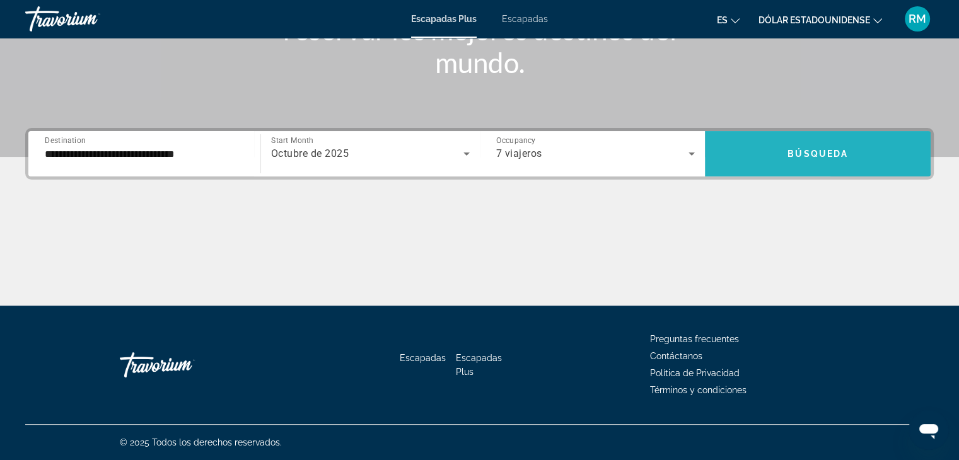
click at [722, 162] on span "Search widget" at bounding box center [818, 154] width 226 height 30
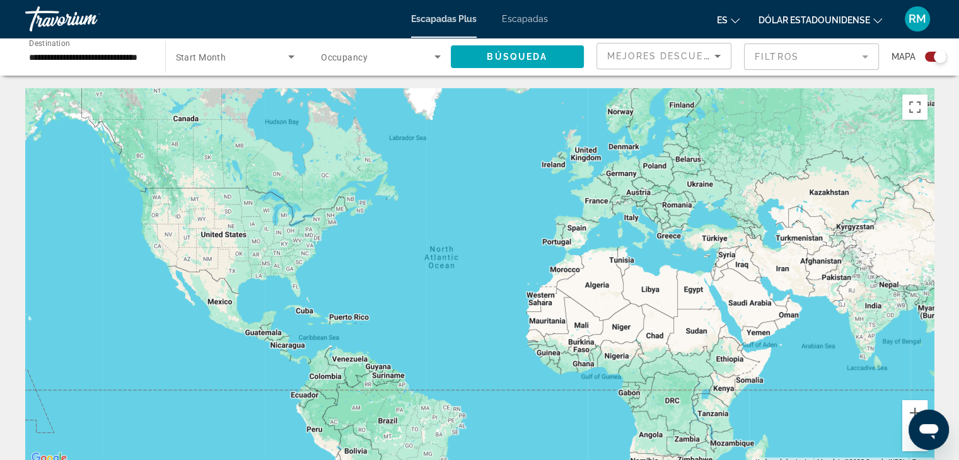
click at [150, 56] on div "**********" at bounding box center [89, 57] width 140 height 36
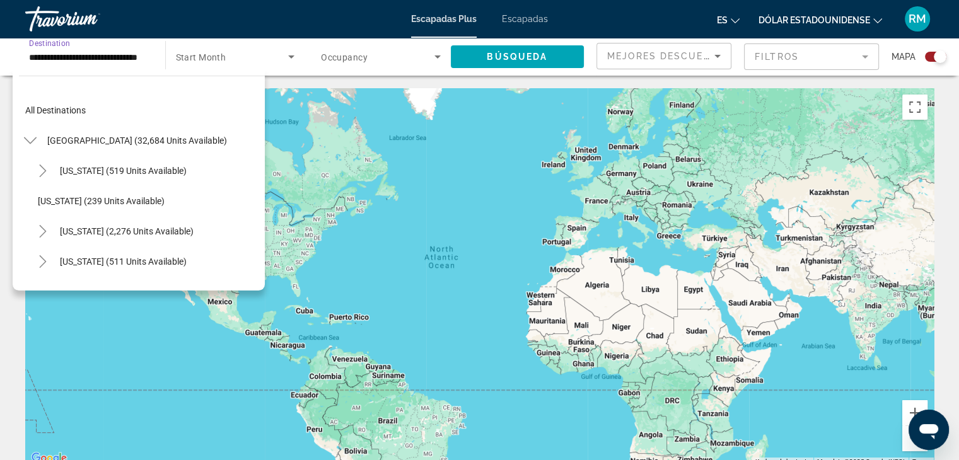
scroll to position [166, 0]
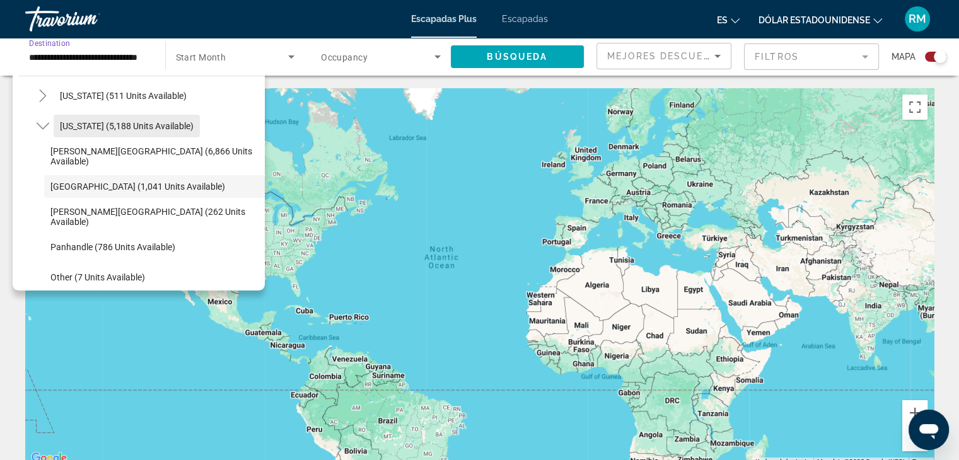
click at [143, 123] on span "[US_STATE] (5,188 units available)" at bounding box center [127, 126] width 134 height 10
type input "**********"
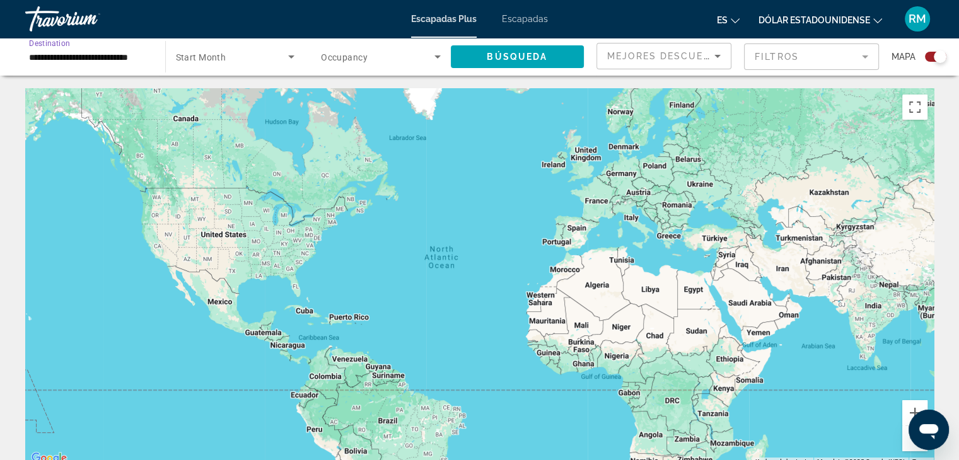
click at [227, 59] on span "Search widget" at bounding box center [232, 56] width 113 height 15
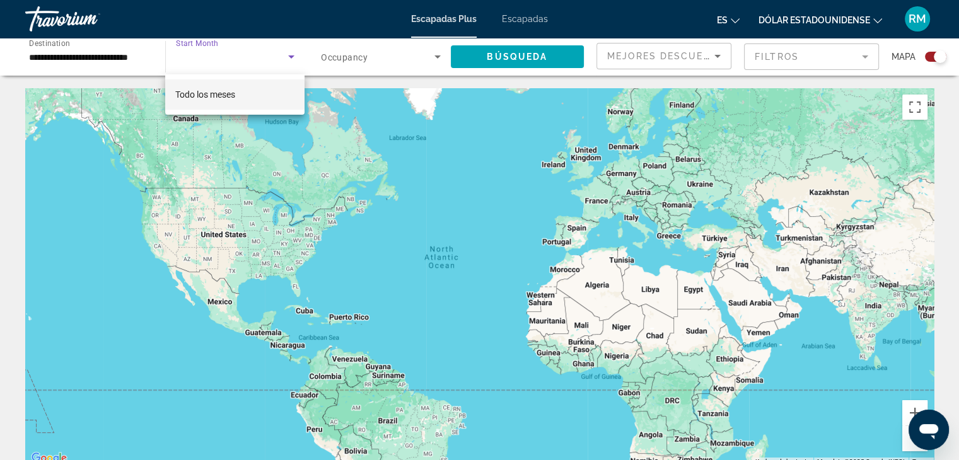
scroll to position [0, 0]
click at [227, 95] on font "Todo los meses" at bounding box center [205, 95] width 60 height 10
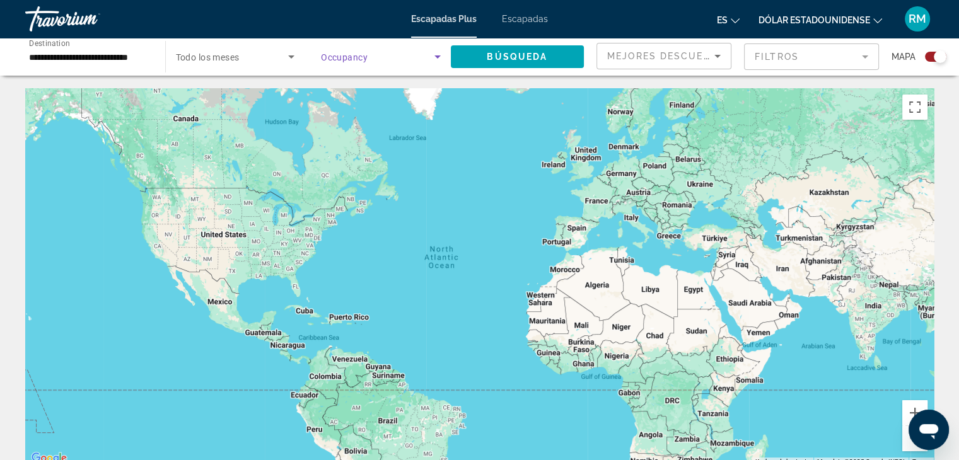
click at [389, 61] on span "Search widget" at bounding box center [378, 56] width 114 height 15
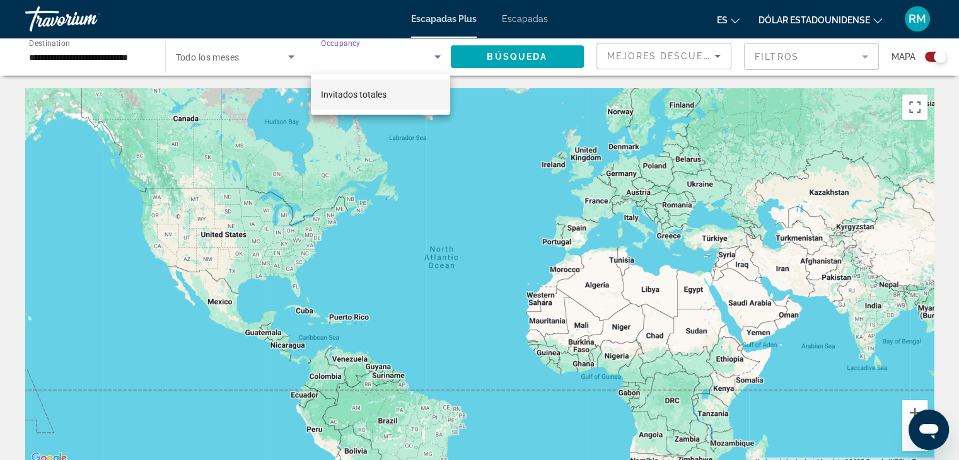
click at [496, 118] on div at bounding box center [479, 230] width 959 height 460
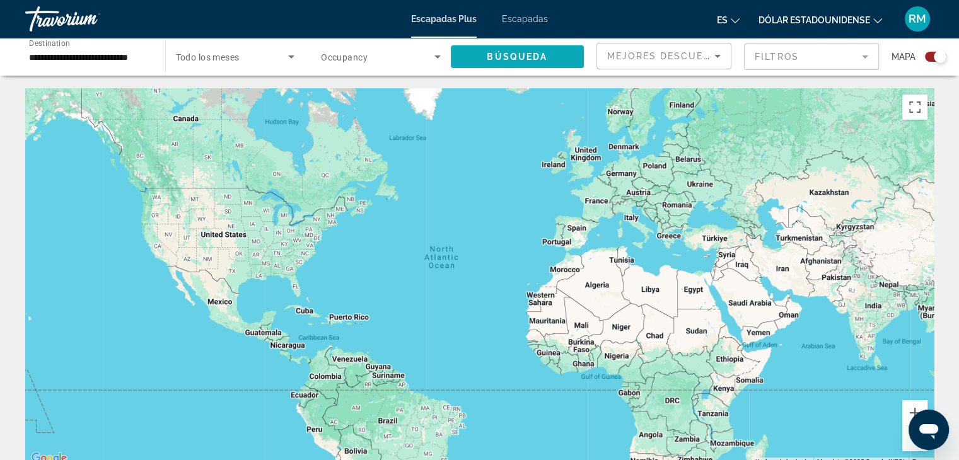
click at [550, 61] on span "Search widget" at bounding box center [518, 57] width 134 height 30
click at [671, 56] on span "Mejores descuentos" at bounding box center [670, 56] width 126 height 10
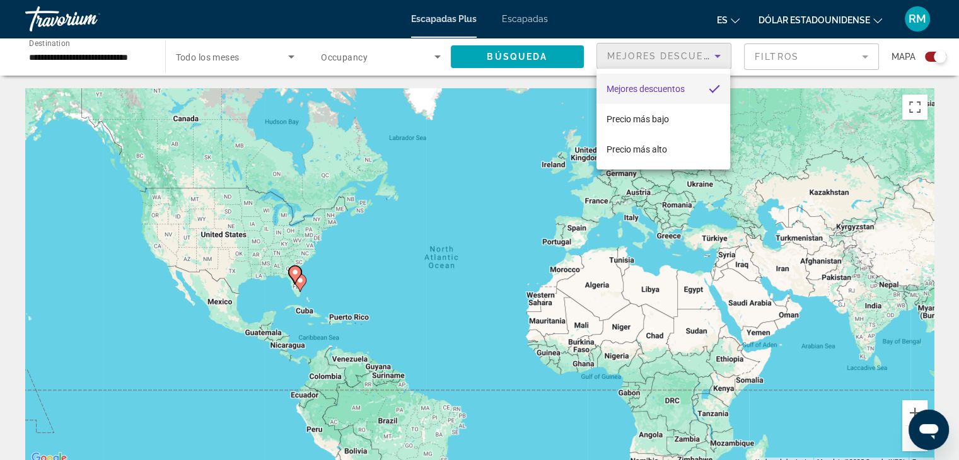
click at [767, 66] on div at bounding box center [479, 230] width 959 height 460
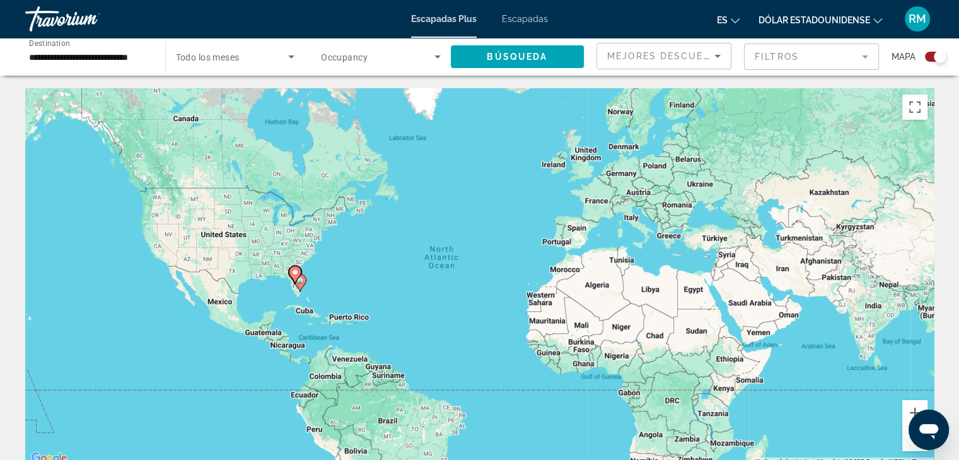
click at [780, 58] on mat-form-field "Filtros" at bounding box center [811, 57] width 135 height 26
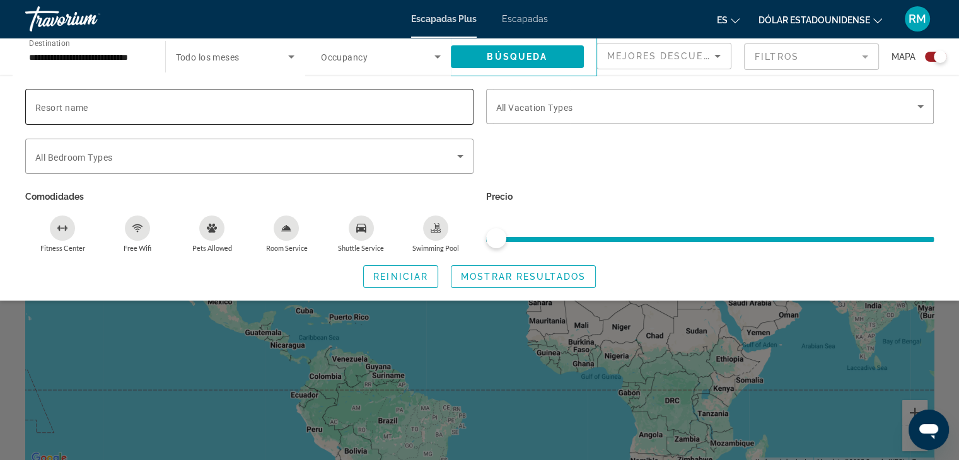
click at [93, 114] on div "Search widget" at bounding box center [249, 107] width 428 height 36
